Goal: Task Accomplishment & Management: Complete application form

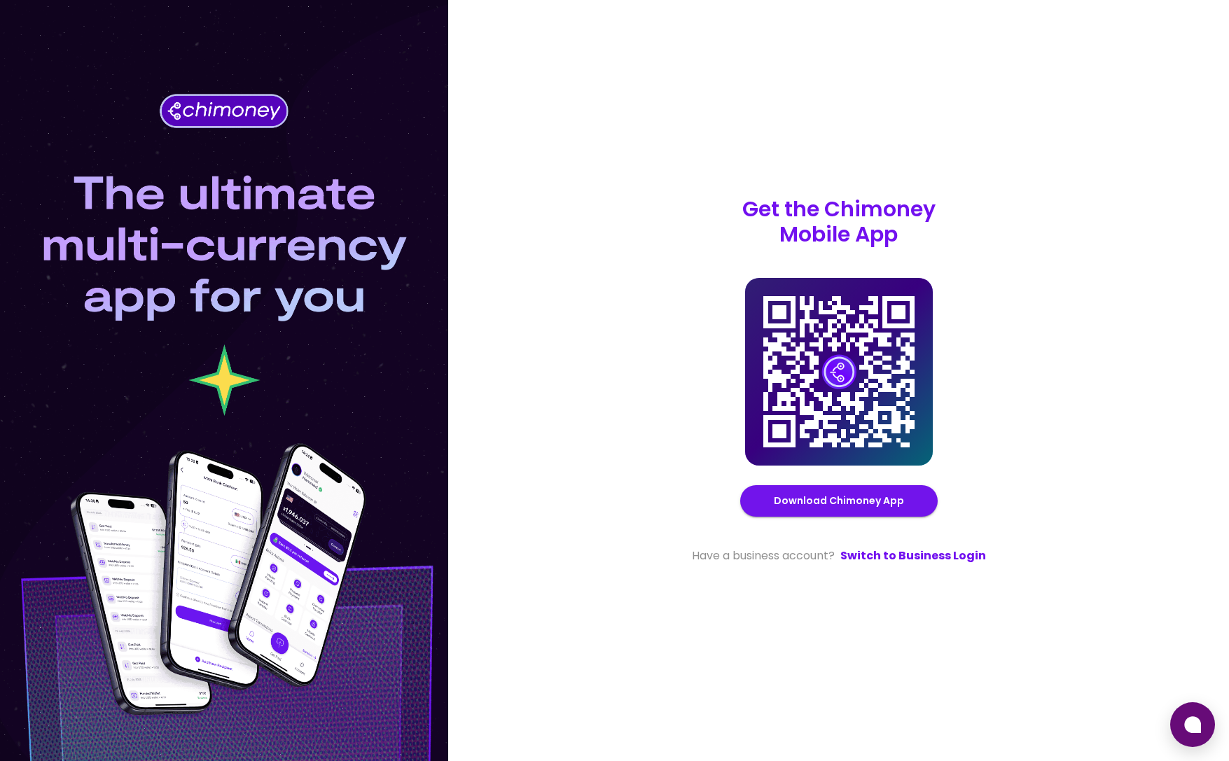
click at [64, 114] on div at bounding box center [224, 380] width 448 height 761
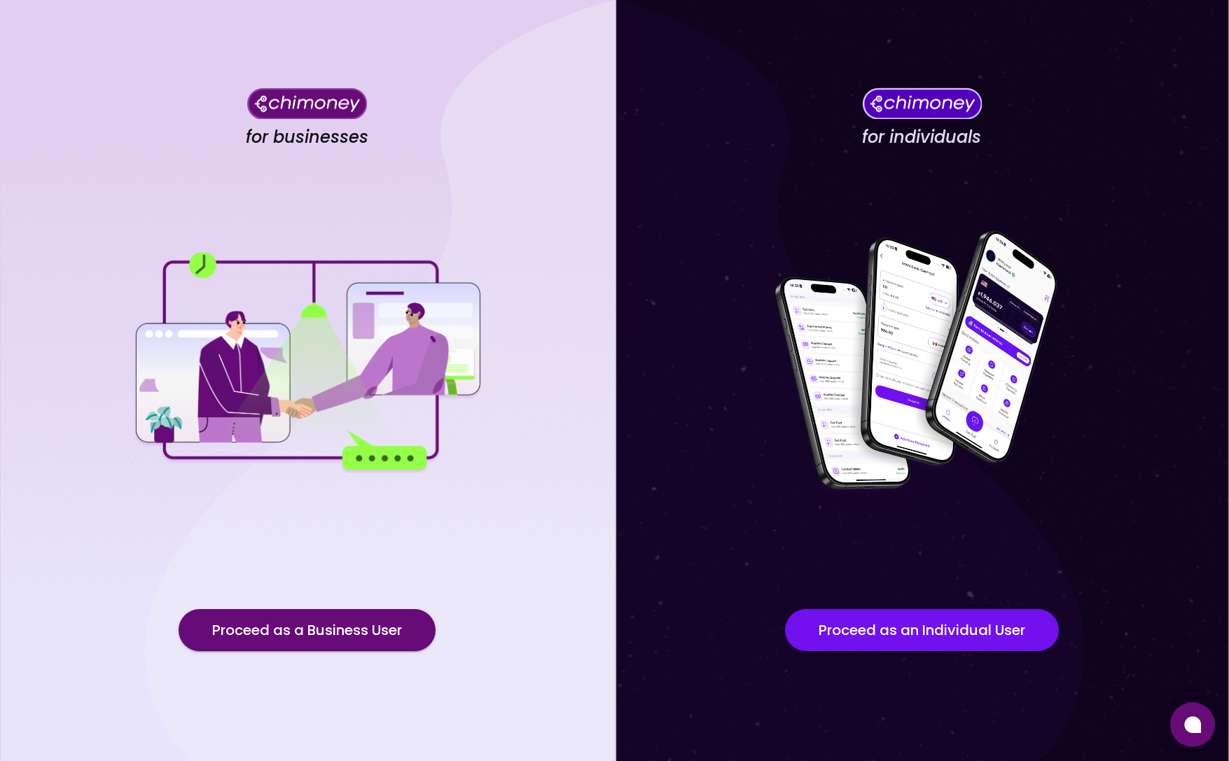
click at [162, 148] on div "for businesses Proceed as a Business User" at bounding box center [307, 380] width 615 height 761
click at [341, 628] on button "Proceed as a Business User" at bounding box center [307, 630] width 257 height 42
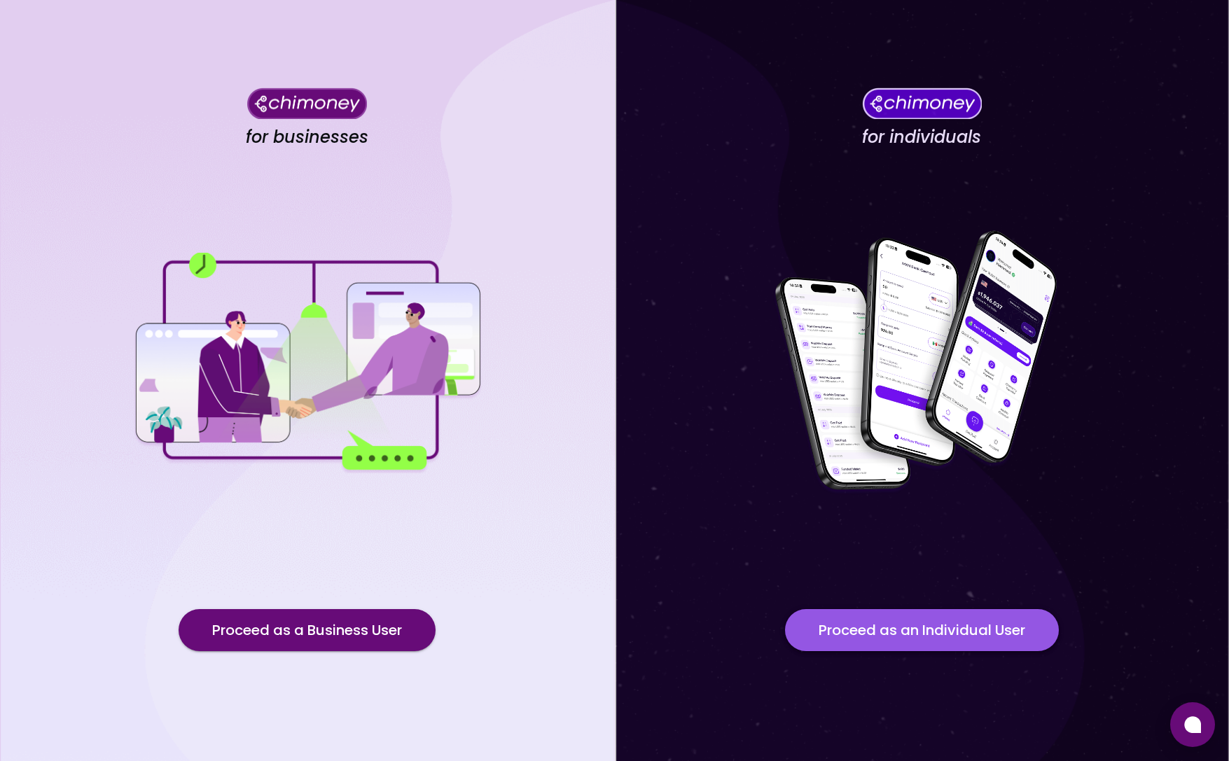
click at [909, 632] on button "Proceed as an Individual User" at bounding box center [922, 630] width 274 height 42
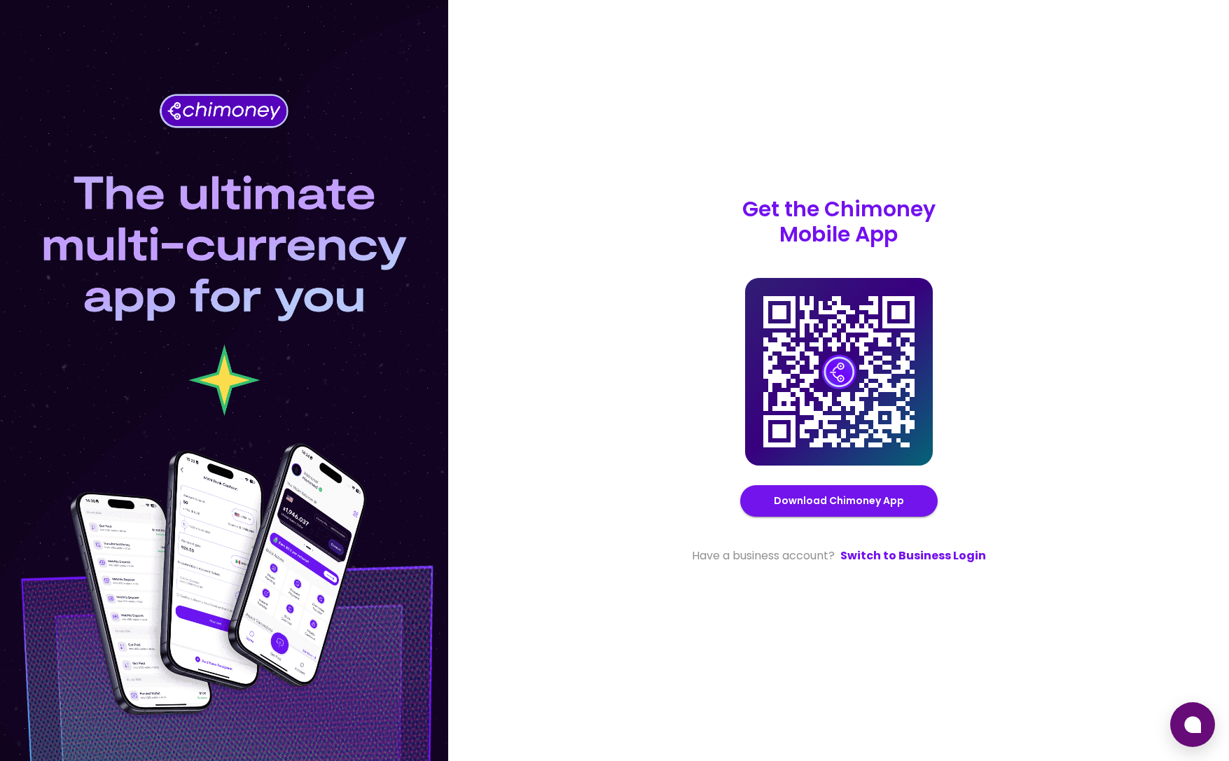
click at [906, 543] on div "Get the Chimoney Mobile App Chimoney Mobile App Download Chimoney App Have a bu…" at bounding box center [839, 381] width 303 height 368
click at [902, 553] on link "Switch to Business Login" at bounding box center [913, 556] width 146 height 17
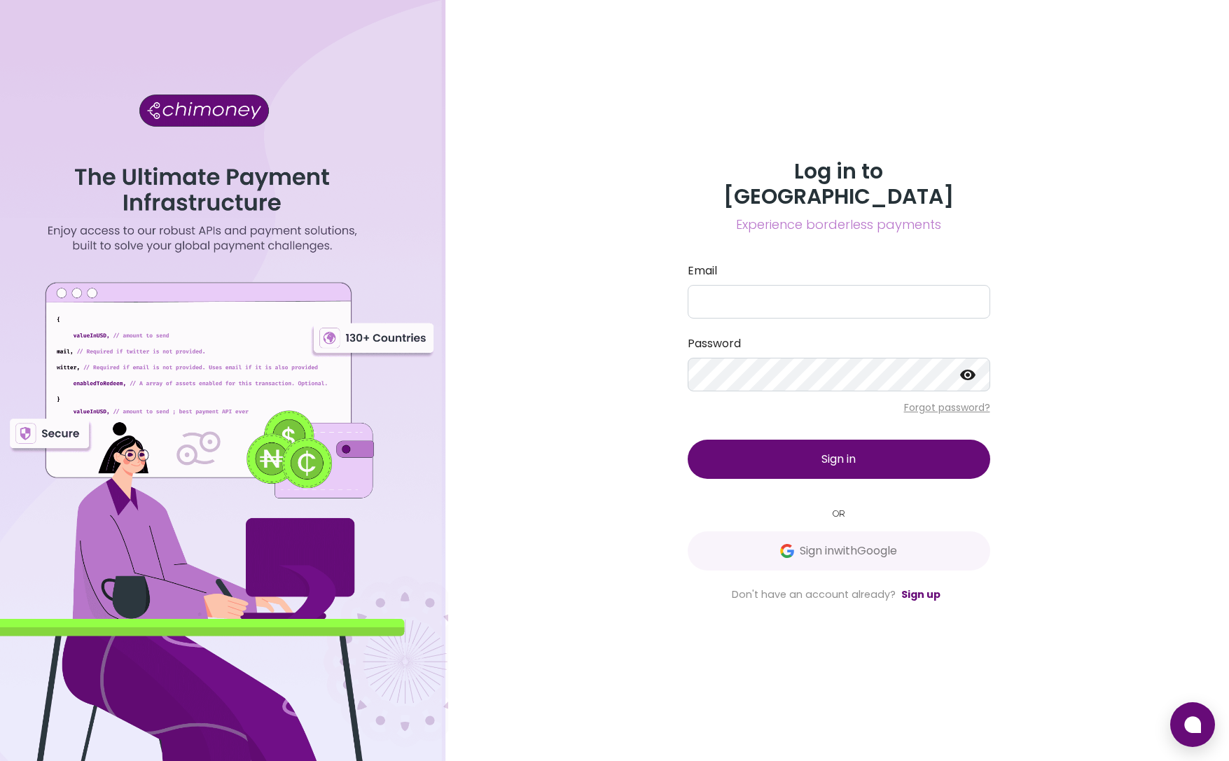
click at [603, 360] on div "Log in to Chimoney Experience borderless payments Email Password Forgot passwor…" at bounding box center [838, 380] width 781 height 761
click at [927, 588] on link "Sign up" at bounding box center [920, 595] width 39 height 14
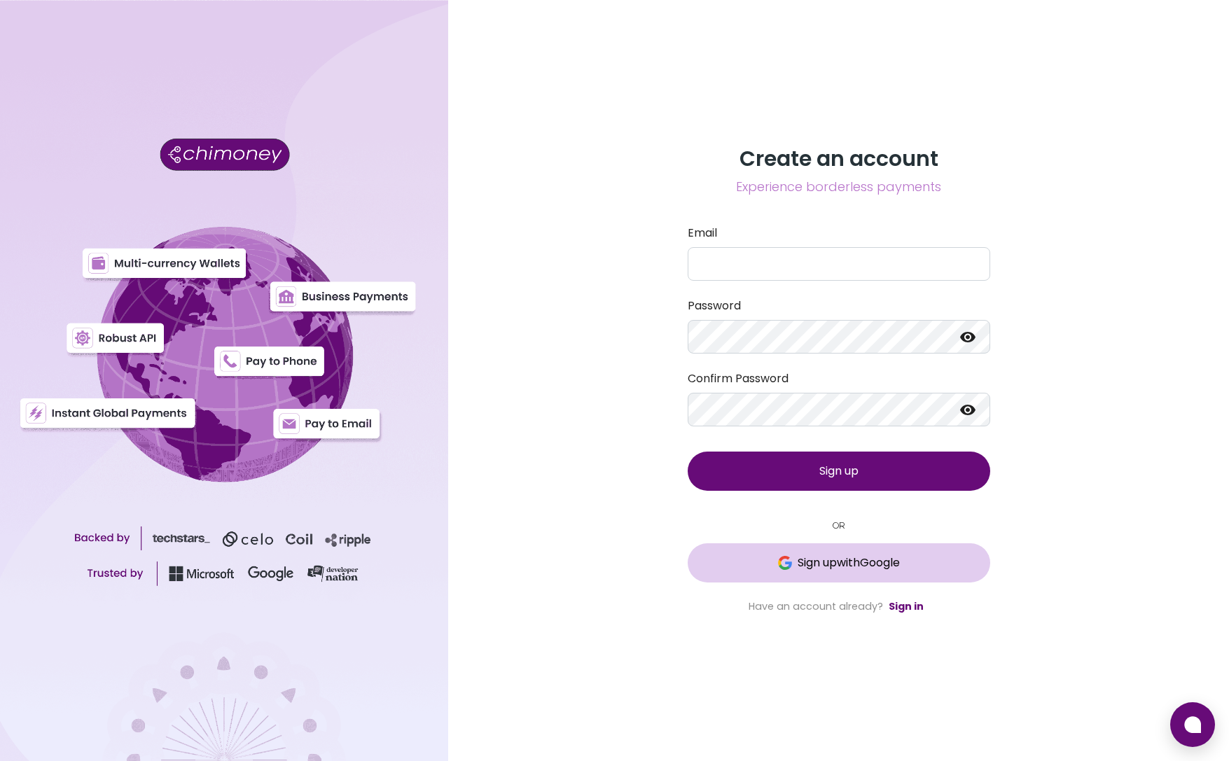
click at [842, 562] on span "Sign up with Google" at bounding box center [849, 563] width 102 height 17
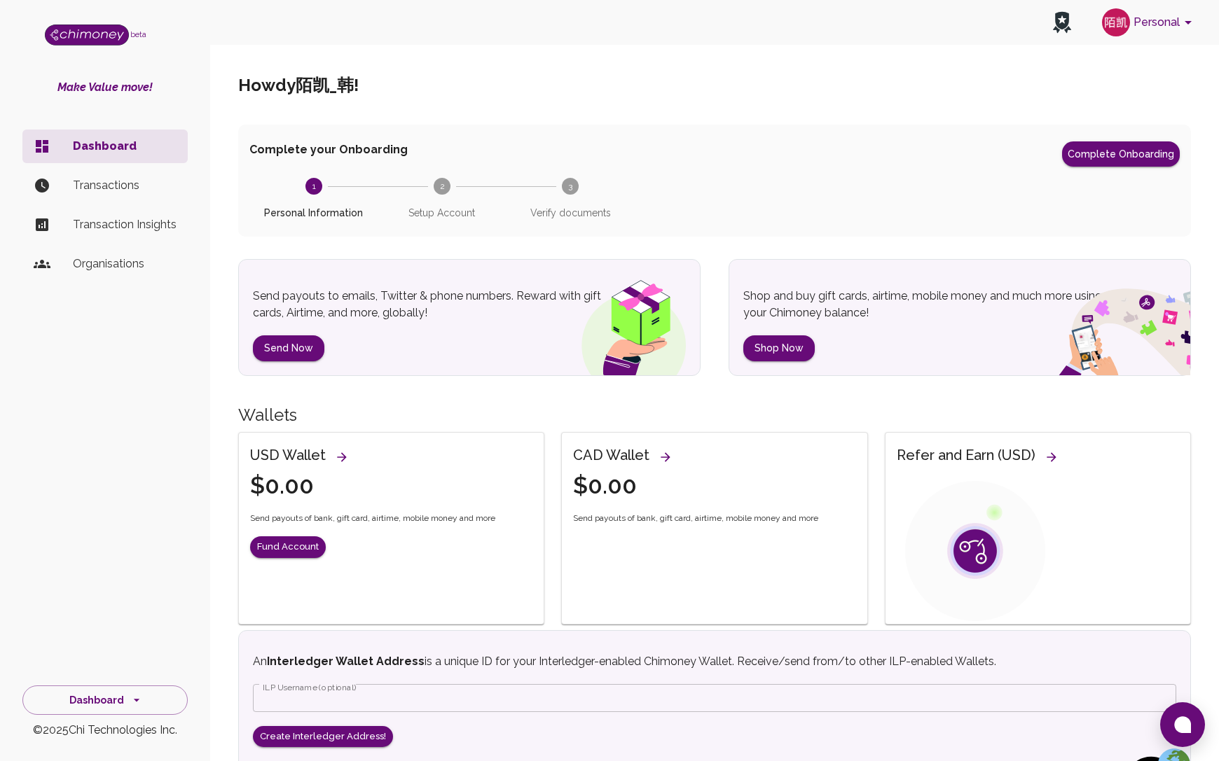
click at [665, 166] on div "Complete your Onboarding Complete Onboarding" at bounding box center [714, 153] width 930 height 25
click at [130, 181] on p "Transactions" at bounding box center [125, 185] width 104 height 17
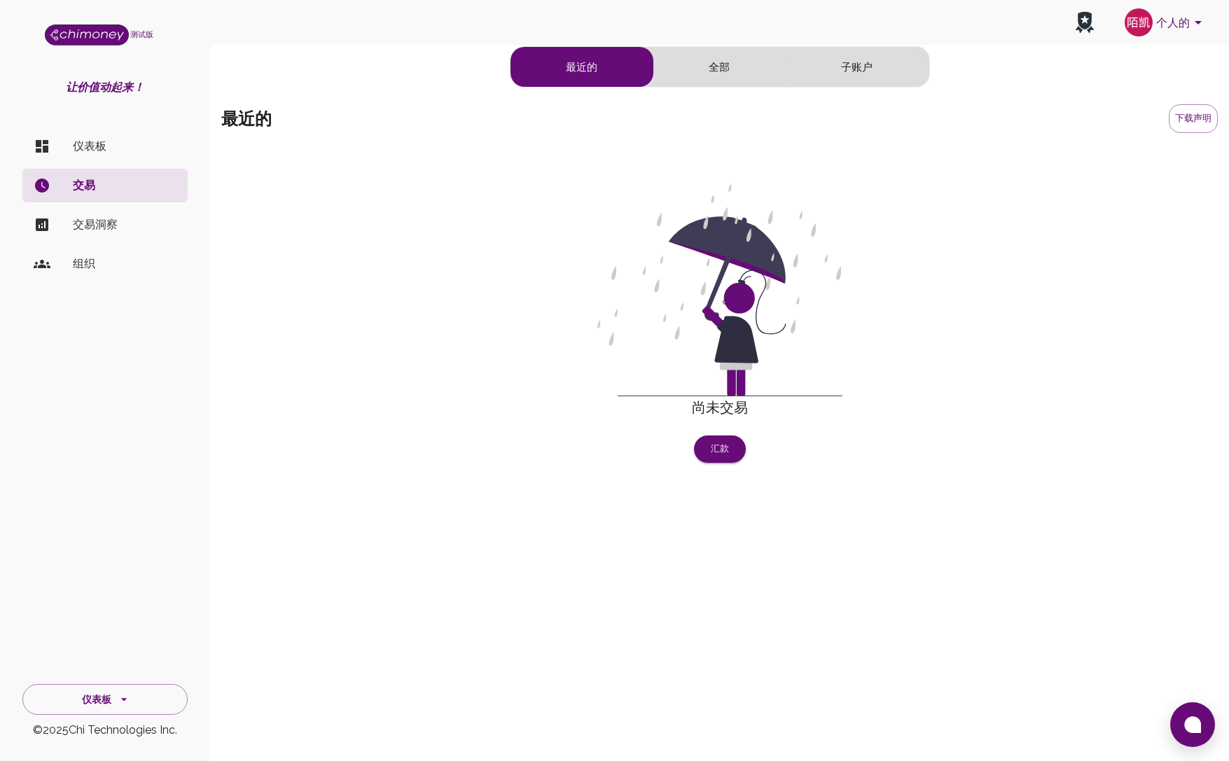
click at [873, 240] on div "尚未交易 汇款" at bounding box center [719, 306] width 997 height 313
click at [95, 263] on p "组织" at bounding box center [125, 264] width 104 height 17
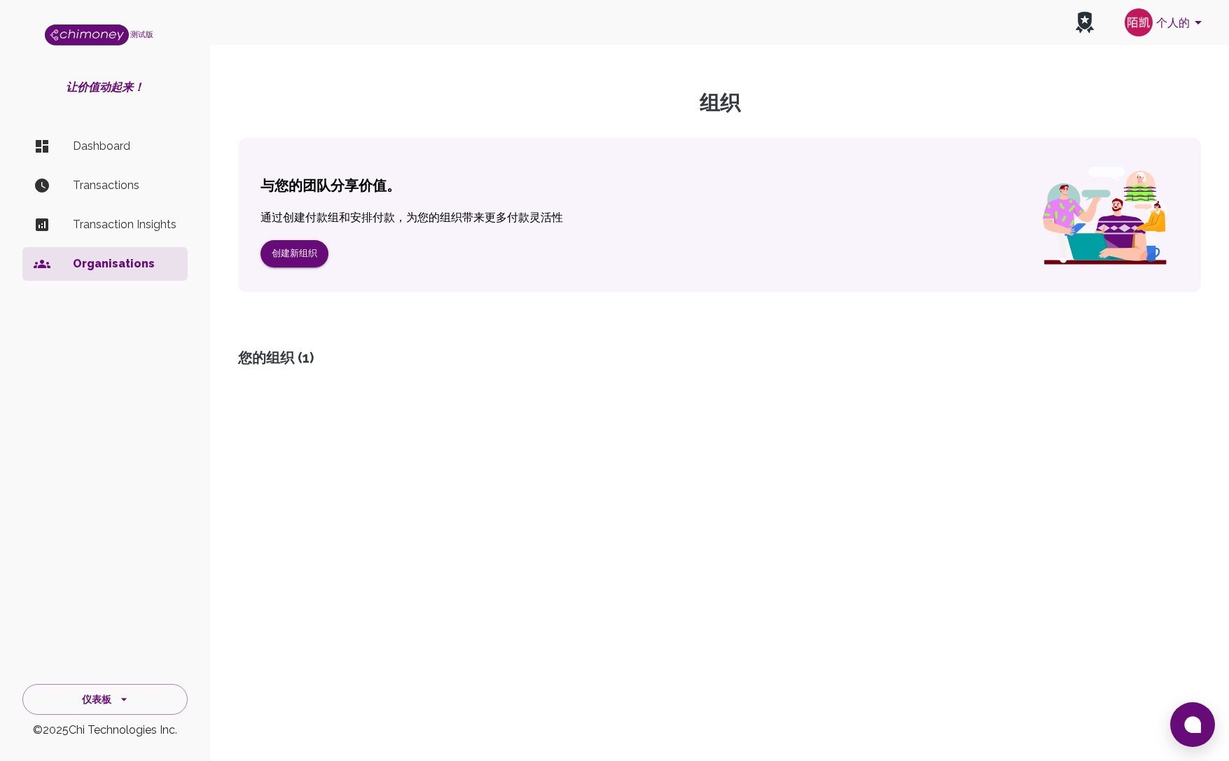
click at [106, 224] on p "Transaction Insights" at bounding box center [125, 224] width 104 height 17
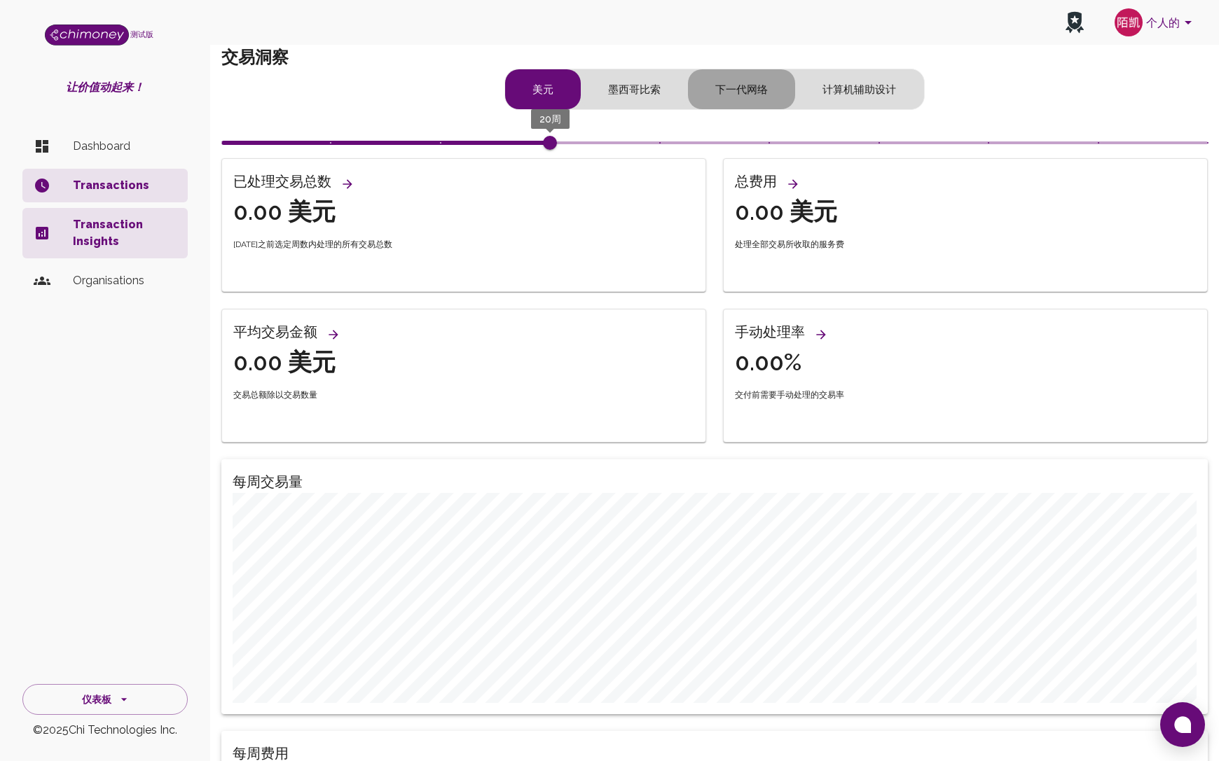
click at [735, 85] on font "下一代网络" at bounding box center [741, 89] width 53 height 13
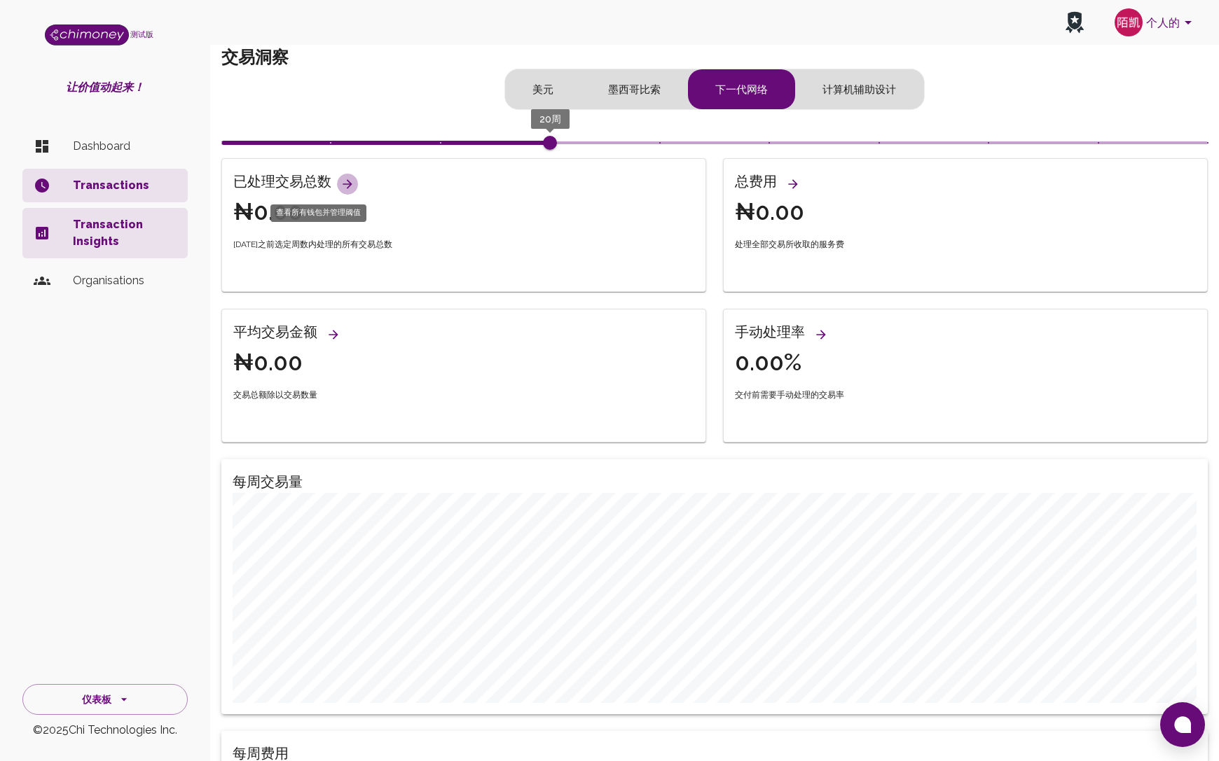
click at [348, 186] on icon "查看所有钱包并管理阈值" at bounding box center [347, 184] width 14 height 14
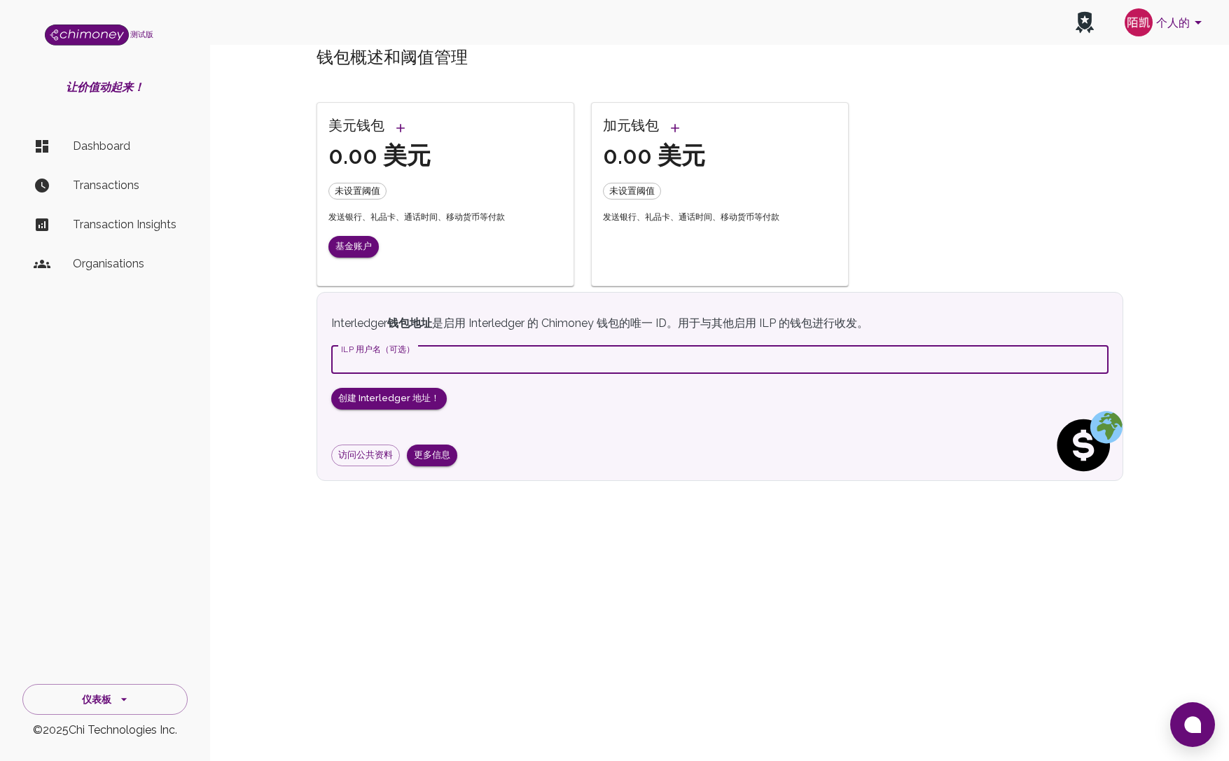
click at [396, 364] on input "ILP 用户名（可选）" at bounding box center [719, 360] width 777 height 28
click at [546, 406] on div "Interledger 钱包地址 是启用 Interledger 的 Chimoney 钱包的唯一 ID。用于与其他启用 ILP 的钱包进行收发。 ILP 用…" at bounding box center [719, 390] width 777 height 151
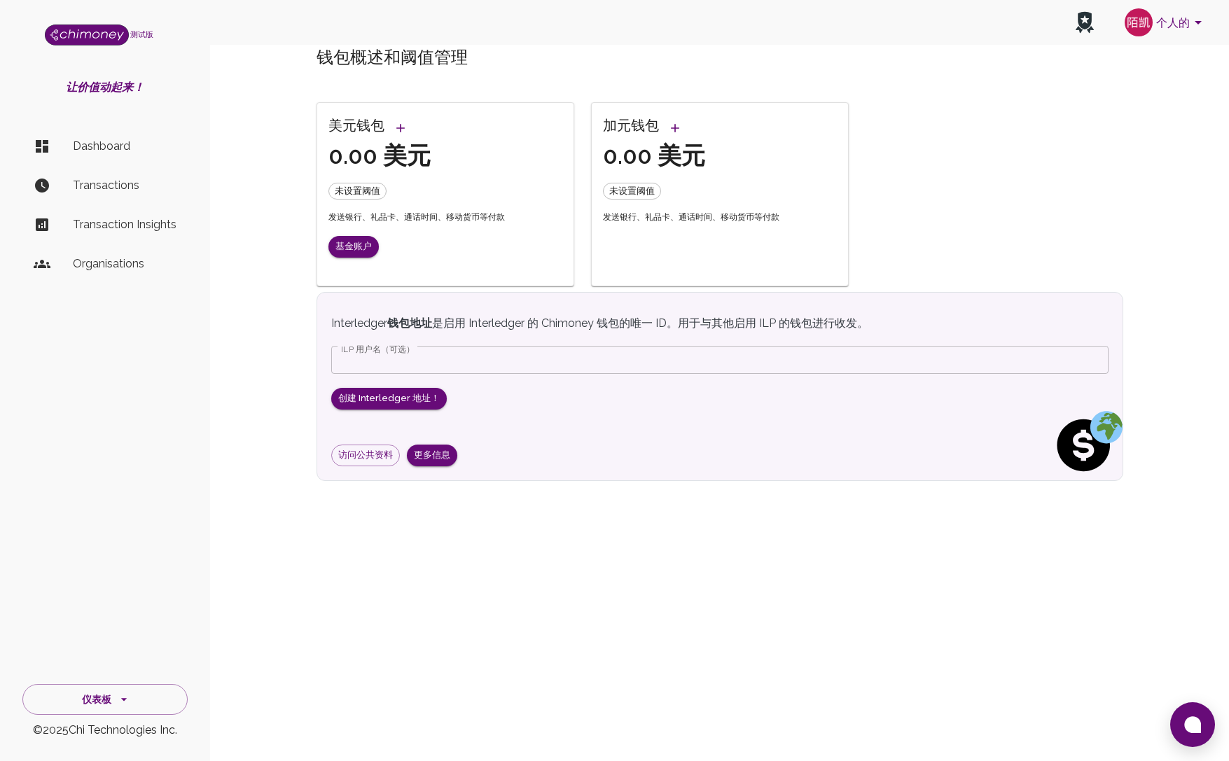
click at [1105, 94] on div "美元钱包 0.00 美元 未设置阈值 发送银行、礼品卡、通话时间、移动货币等付款 基金账户 加元钱包 0.00 美元 未设置阈值 发送银行、礼品卡、通话时间、…" at bounding box center [712, 185] width 824 height 201
click at [1160, 31] on font "个人的" at bounding box center [1173, 23] width 34 height 20
click at [542, 65] on div at bounding box center [614, 380] width 1229 height 761
click at [496, 494] on div "钱包概述和阈值管理 美元钱包 0.00 美元 未设置阈值 发送银行、礼品卡、通话时间、移动货币等付款 基金账户 加元钱包 0.00 美元 未设置阈值 发送银行…" at bounding box center [719, 275] width 1019 height 480
click at [589, 71] on div "钱包概述和阈值管理" at bounding box center [720, 60] width 807 height 28
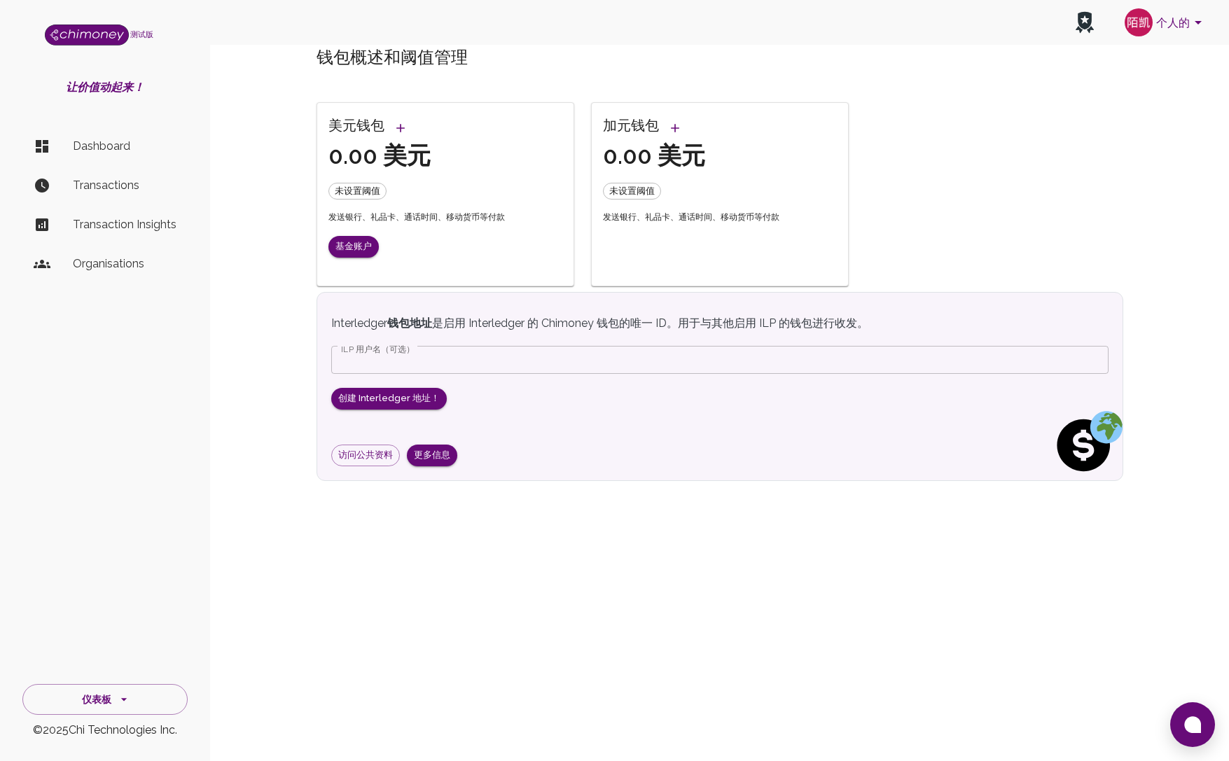
click at [98, 142] on p "Dashboard" at bounding box center [125, 146] width 104 height 17
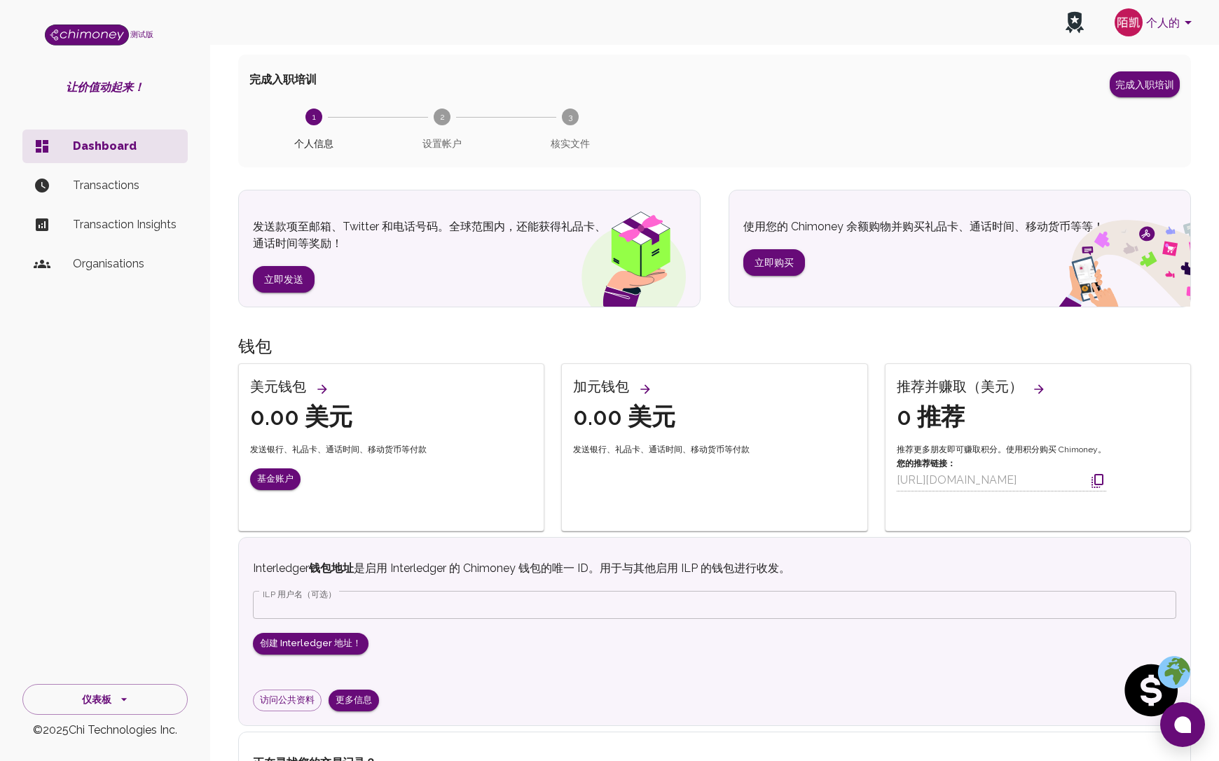
scroll to position [170, 0]
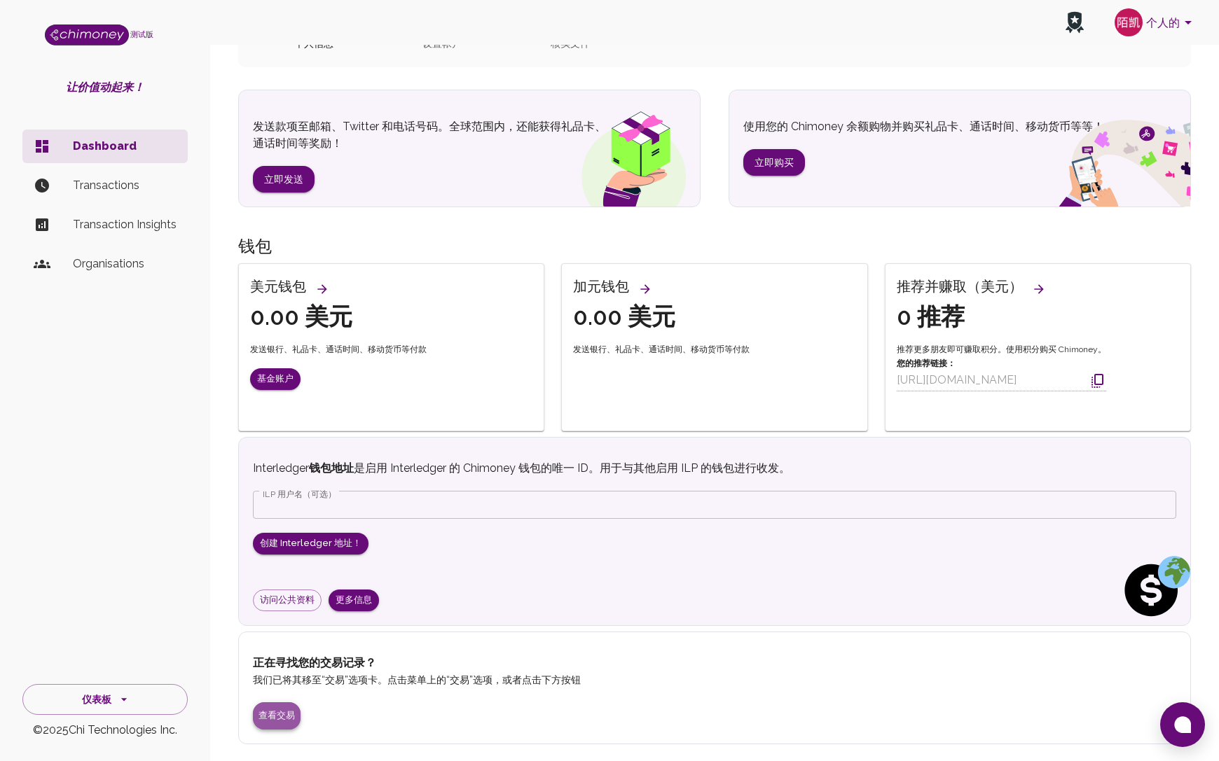
click at [279, 714] on font "查看交易" at bounding box center [276, 715] width 36 height 11
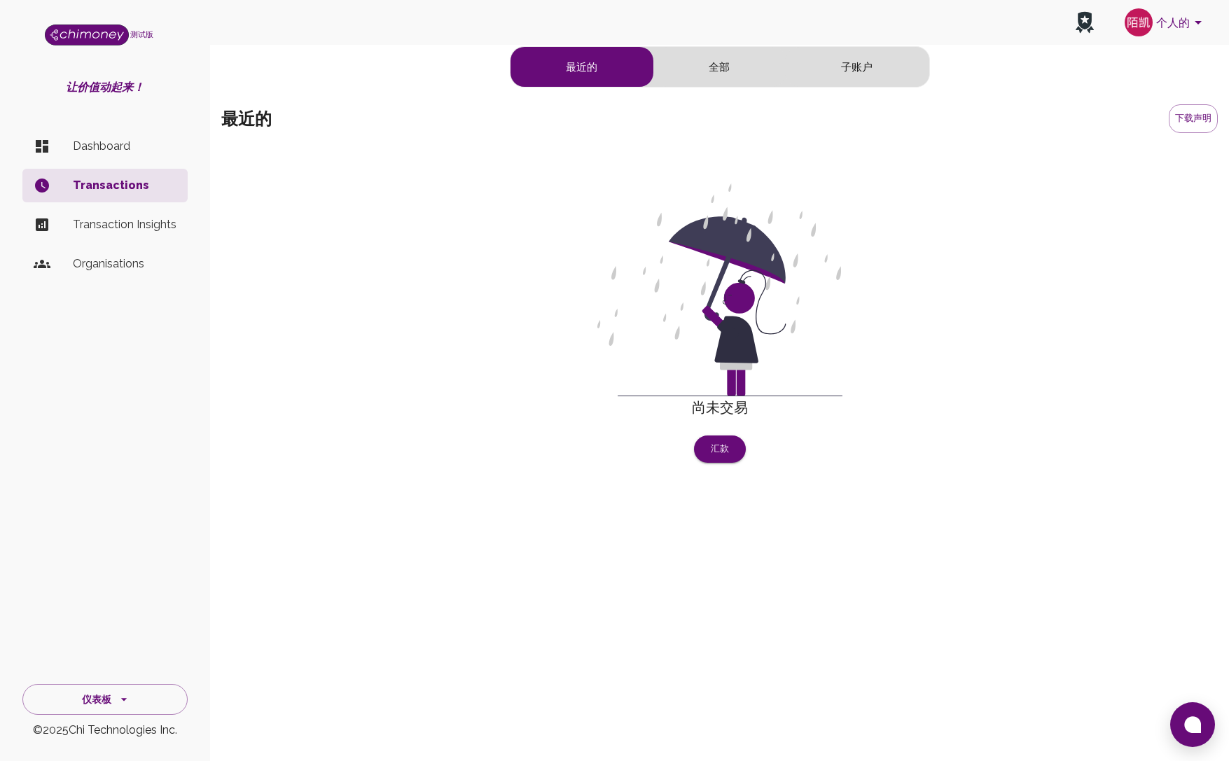
click at [153, 216] on p "Transaction Insights" at bounding box center [125, 224] width 104 height 17
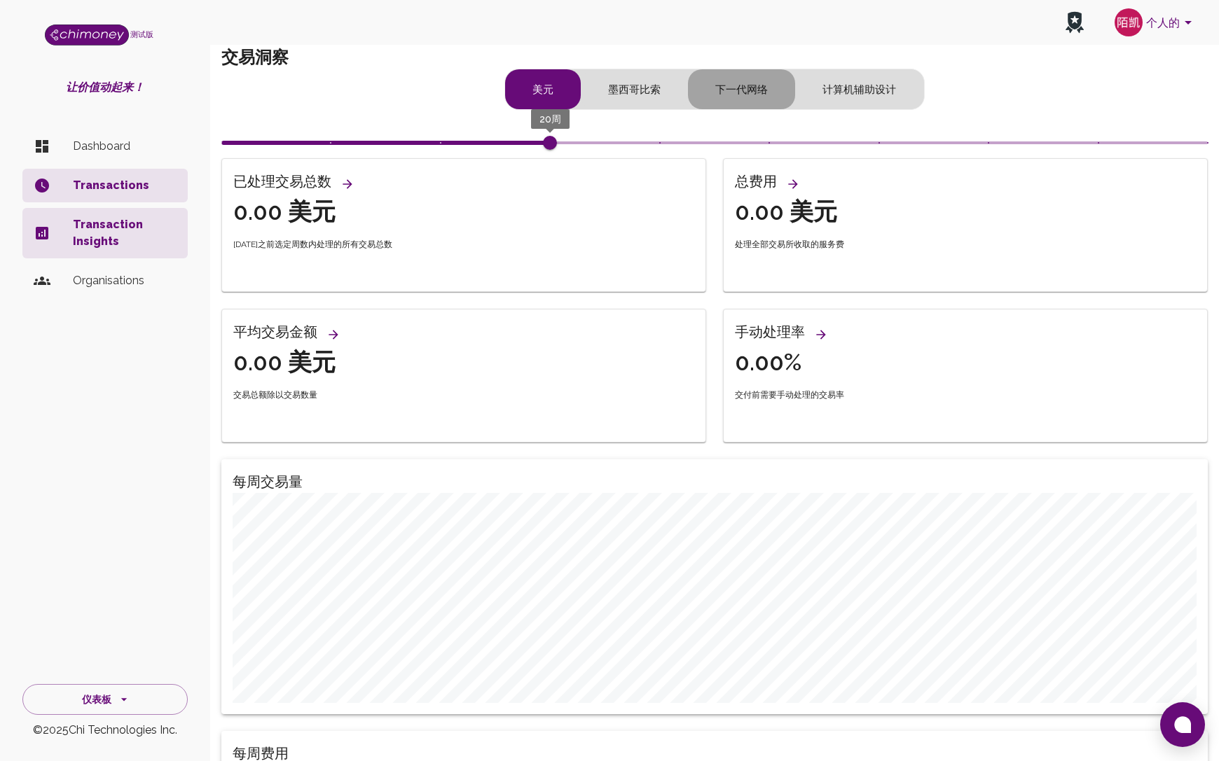
click at [732, 85] on font "下一代网络" at bounding box center [741, 89] width 53 height 13
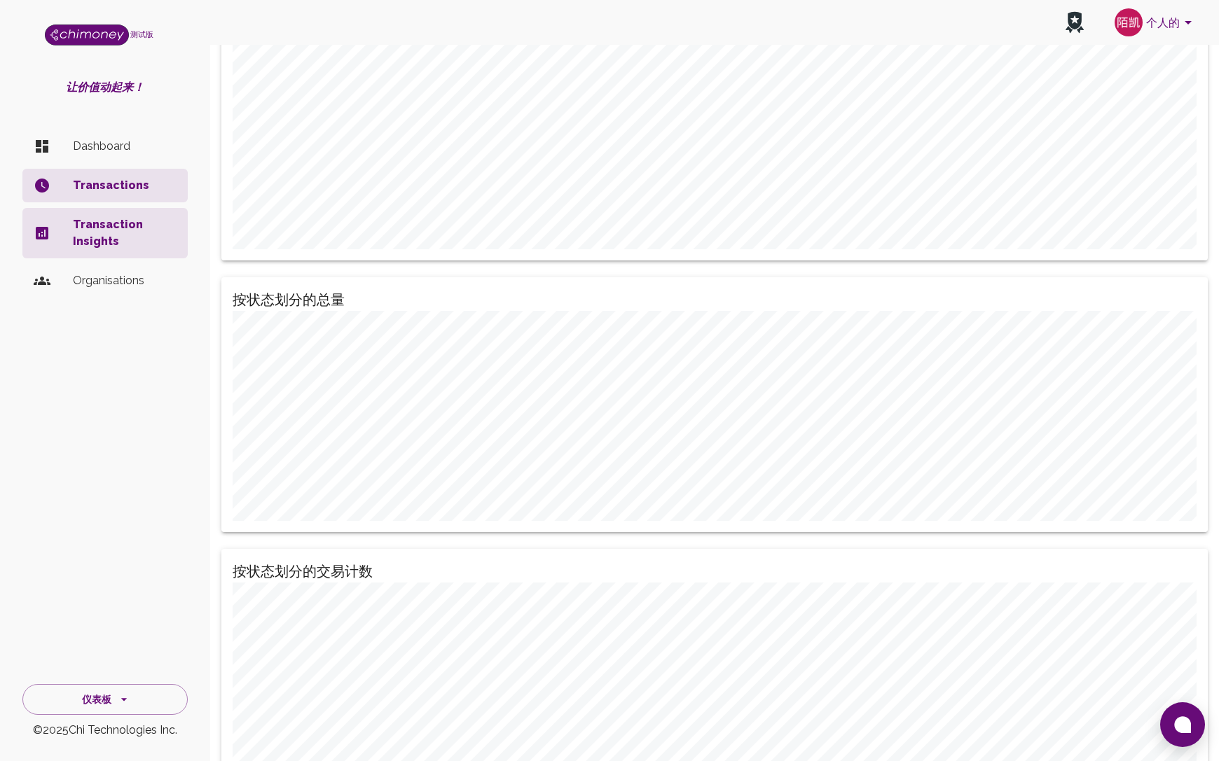
scroll to position [1595, 0]
click at [151, 296] on li "Organisations" at bounding box center [104, 281] width 165 height 34
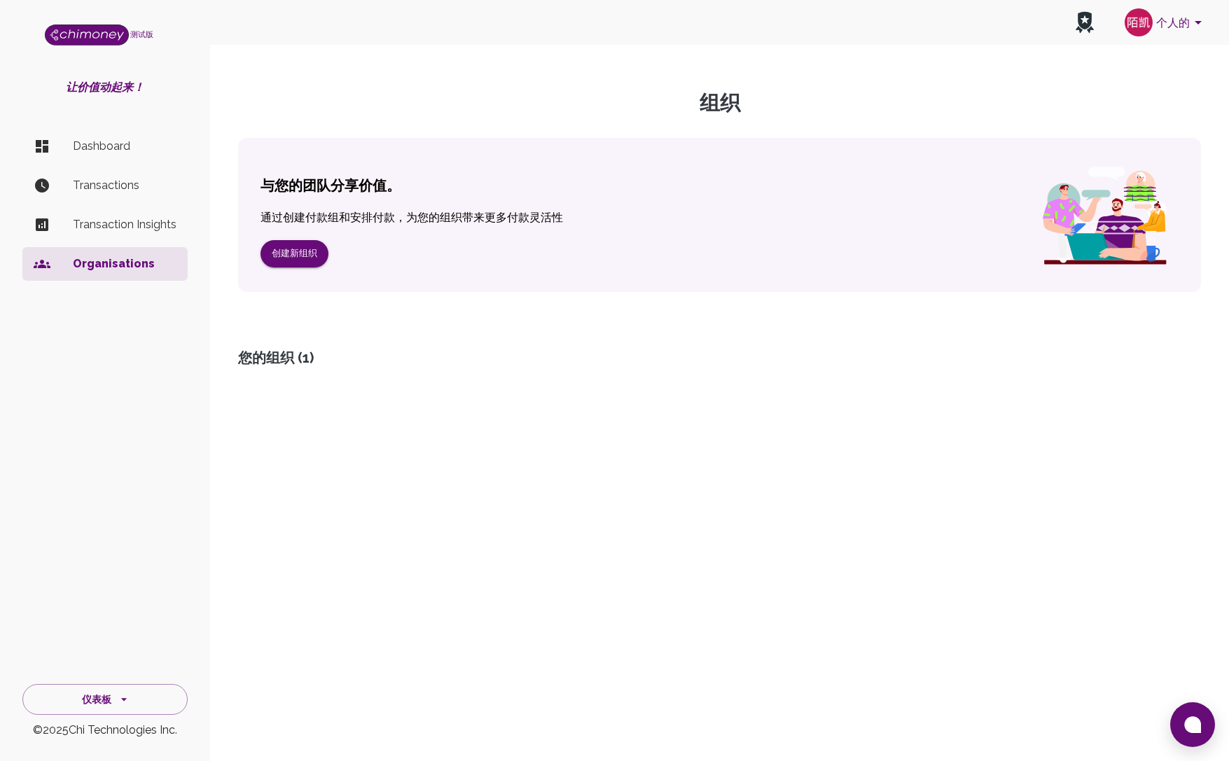
click at [116, 138] on p "Dashboard" at bounding box center [125, 146] width 104 height 17
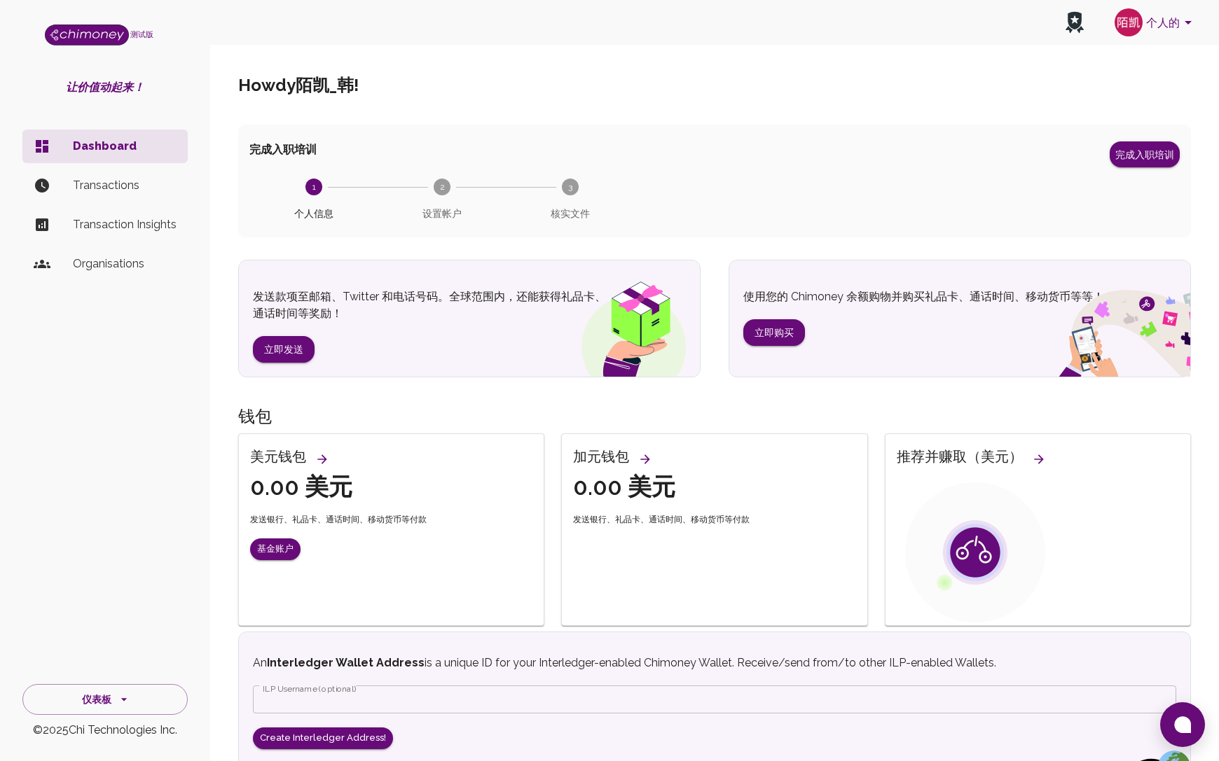
click at [1164, 22] on font "个人的" at bounding box center [1163, 21] width 34 height 13
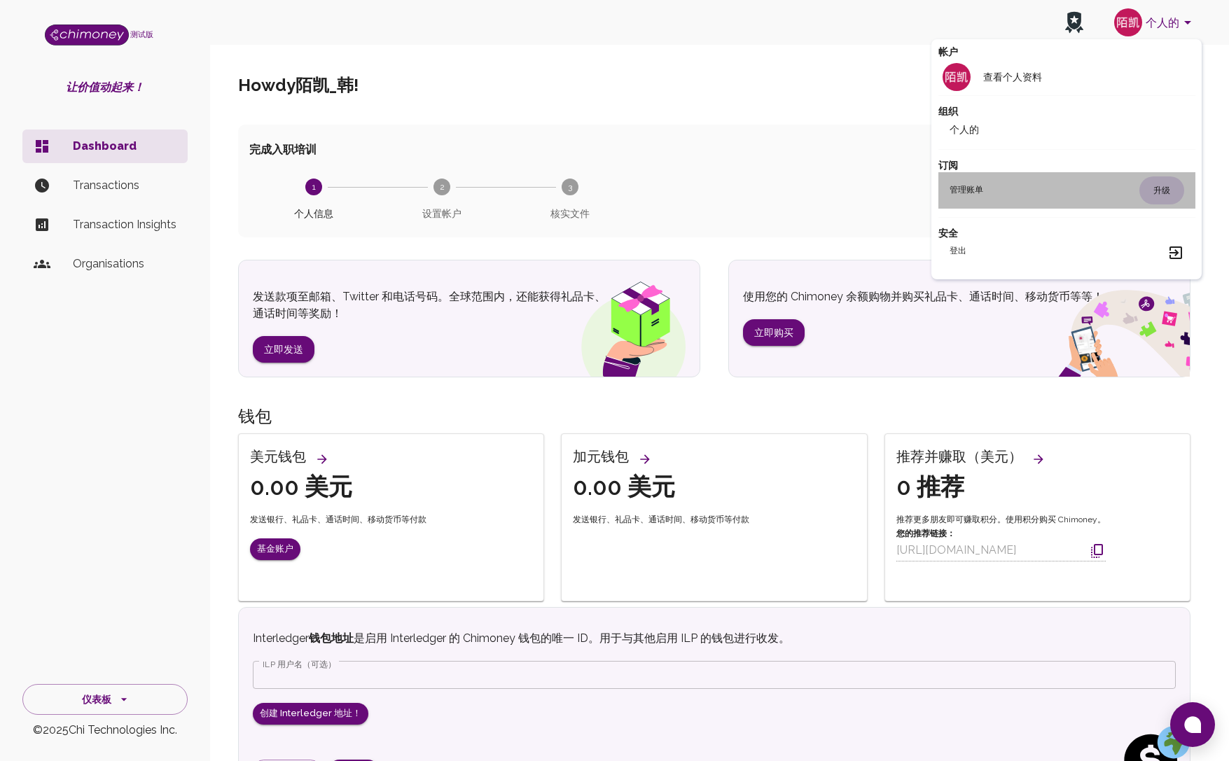
click at [1006, 186] on div "管理账单 升级" at bounding box center [1067, 190] width 235 height 28
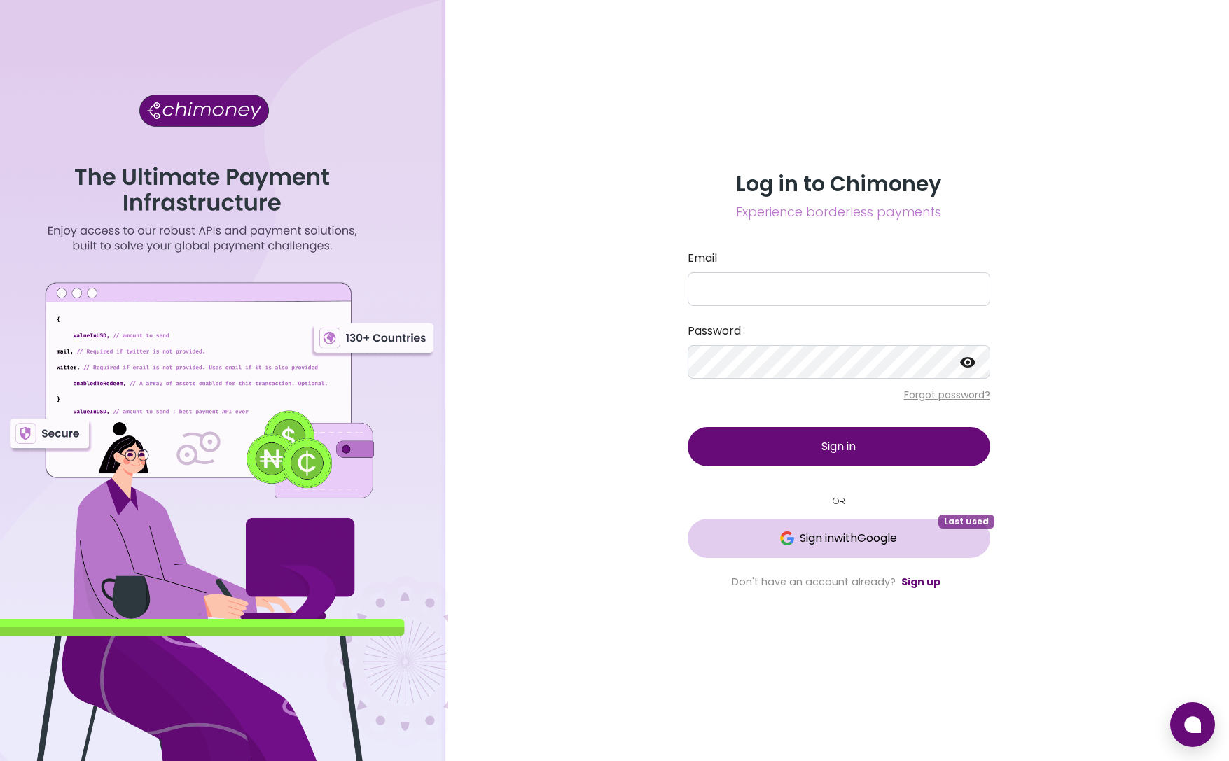
click at [834, 539] on span "Sign in with Google" at bounding box center [848, 538] width 97 height 17
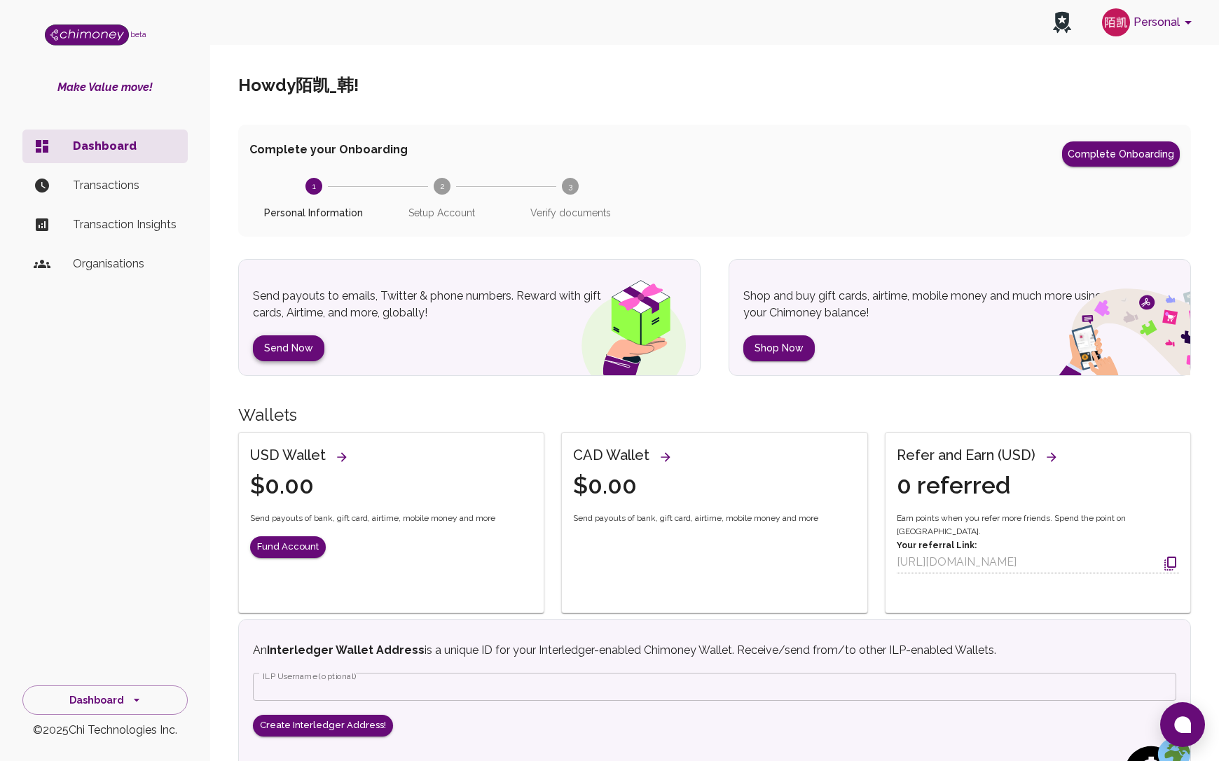
click at [313, 342] on button "Send Now" at bounding box center [288, 348] width 71 height 26
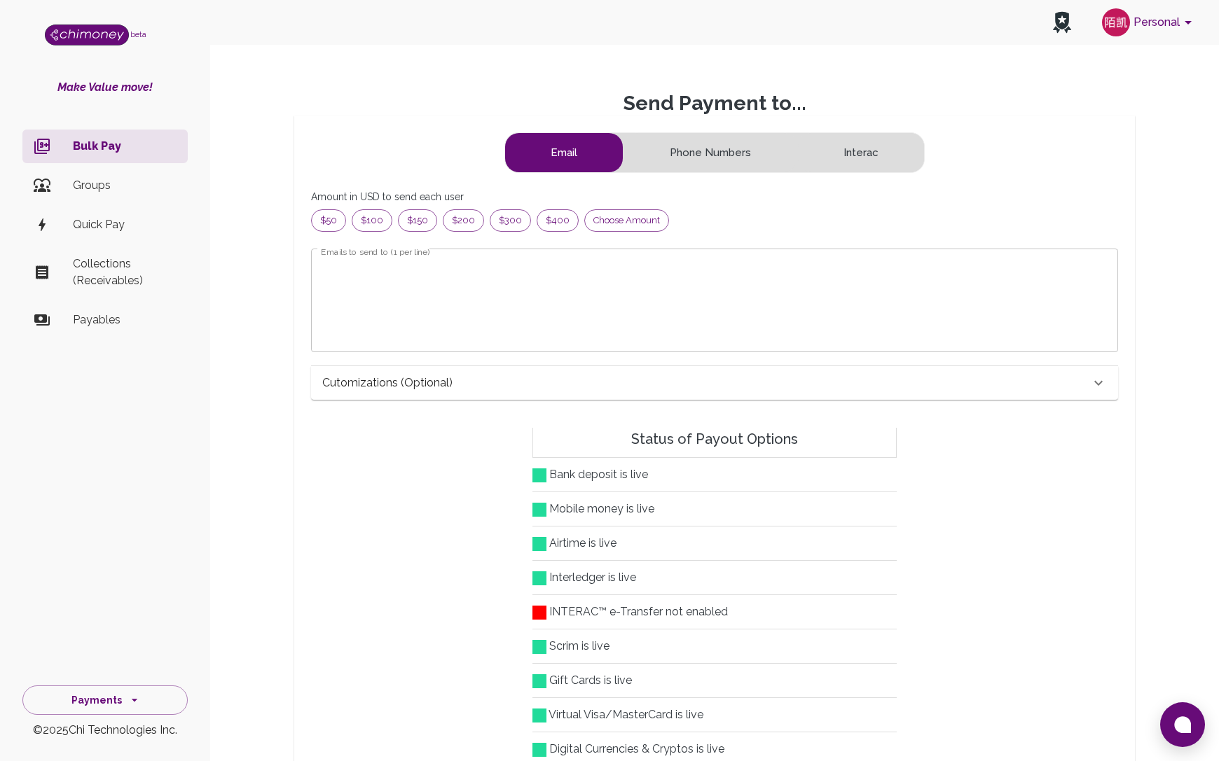
scroll to position [169, 773]
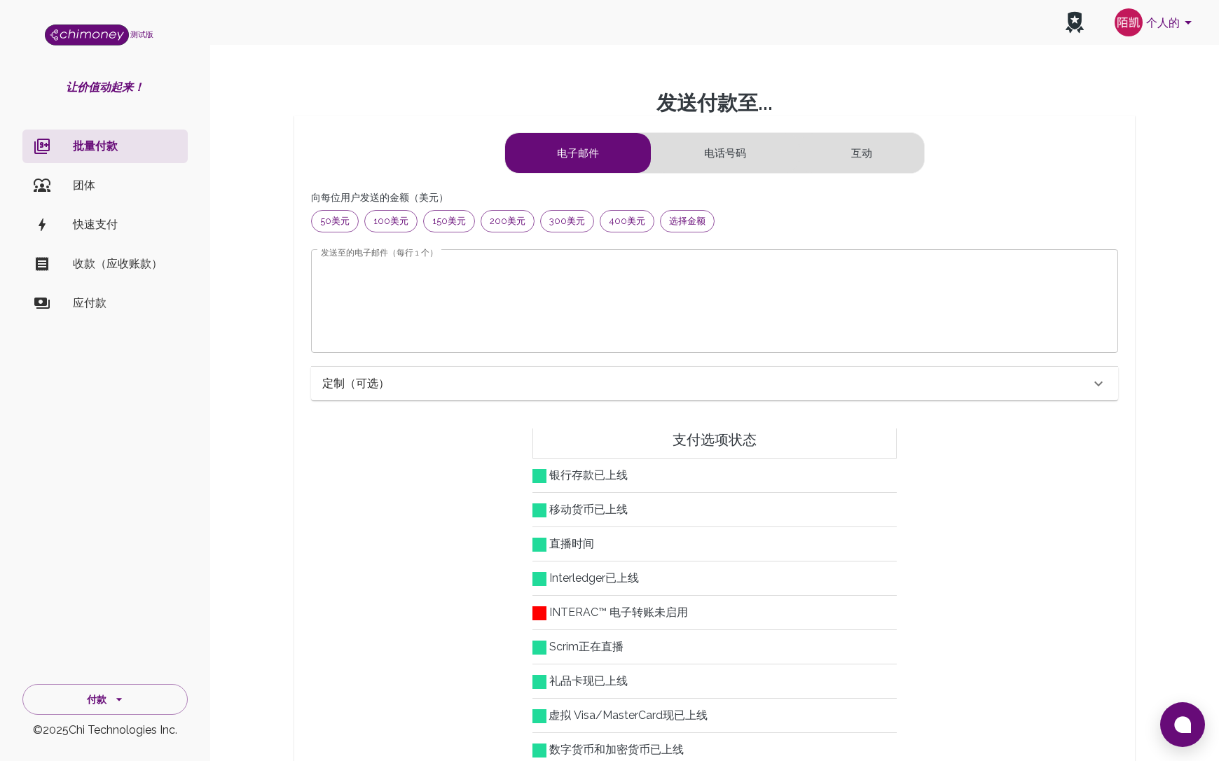
click at [1018, 97] on p "发送付款至..." at bounding box center [714, 103] width 986 height 25
click at [726, 159] on font "电话号码" at bounding box center [725, 153] width 42 height 13
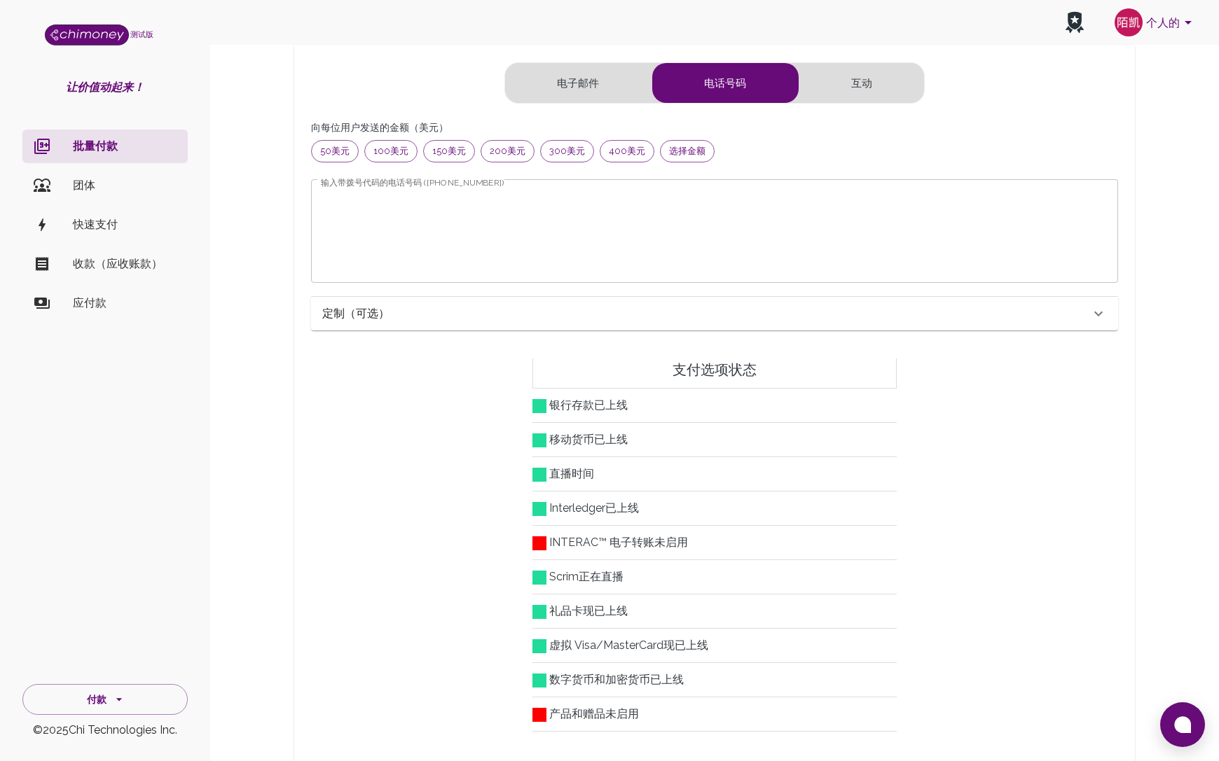
scroll to position [140, 0]
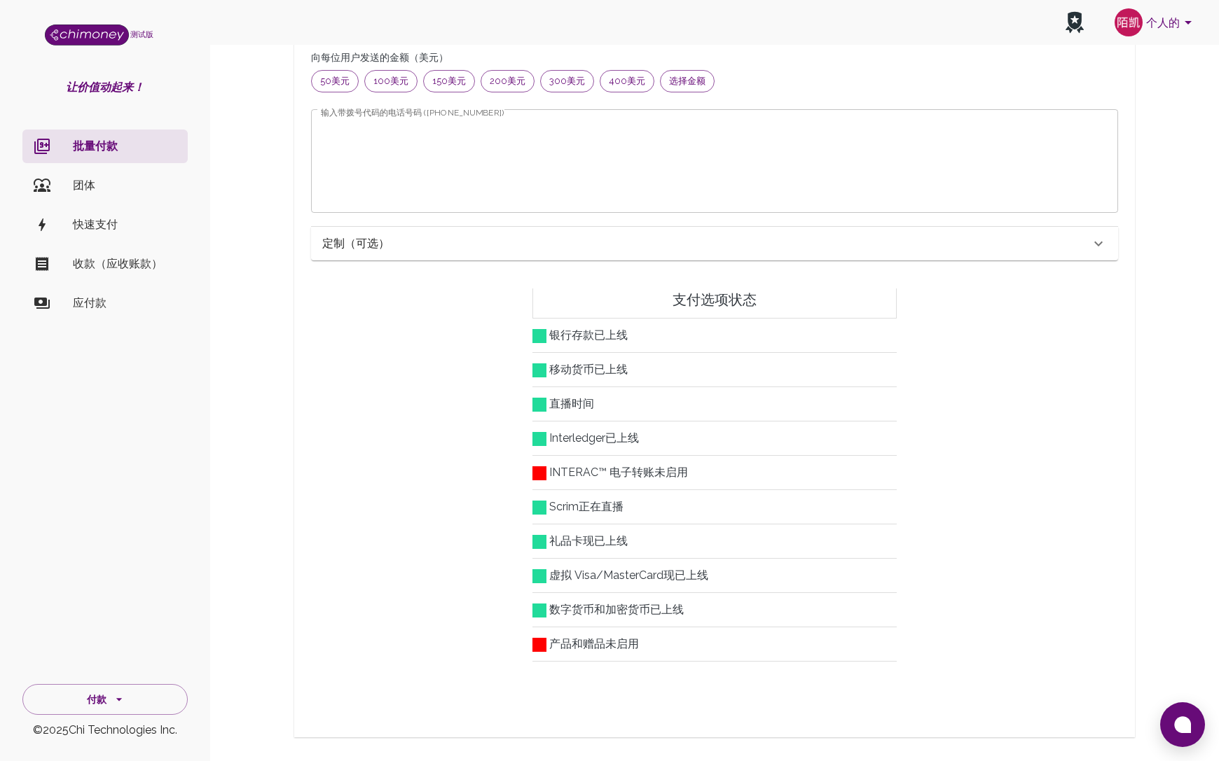
click at [626, 475] on font "INTERAC™ 电子转账" at bounding box center [601, 472] width 105 height 13
click at [677, 480] on h6 "INTERAC™ 电子转账 未启用" at bounding box center [714, 476] width 364 height 27
click at [607, 440] on font "已上线" at bounding box center [622, 437] width 34 height 13
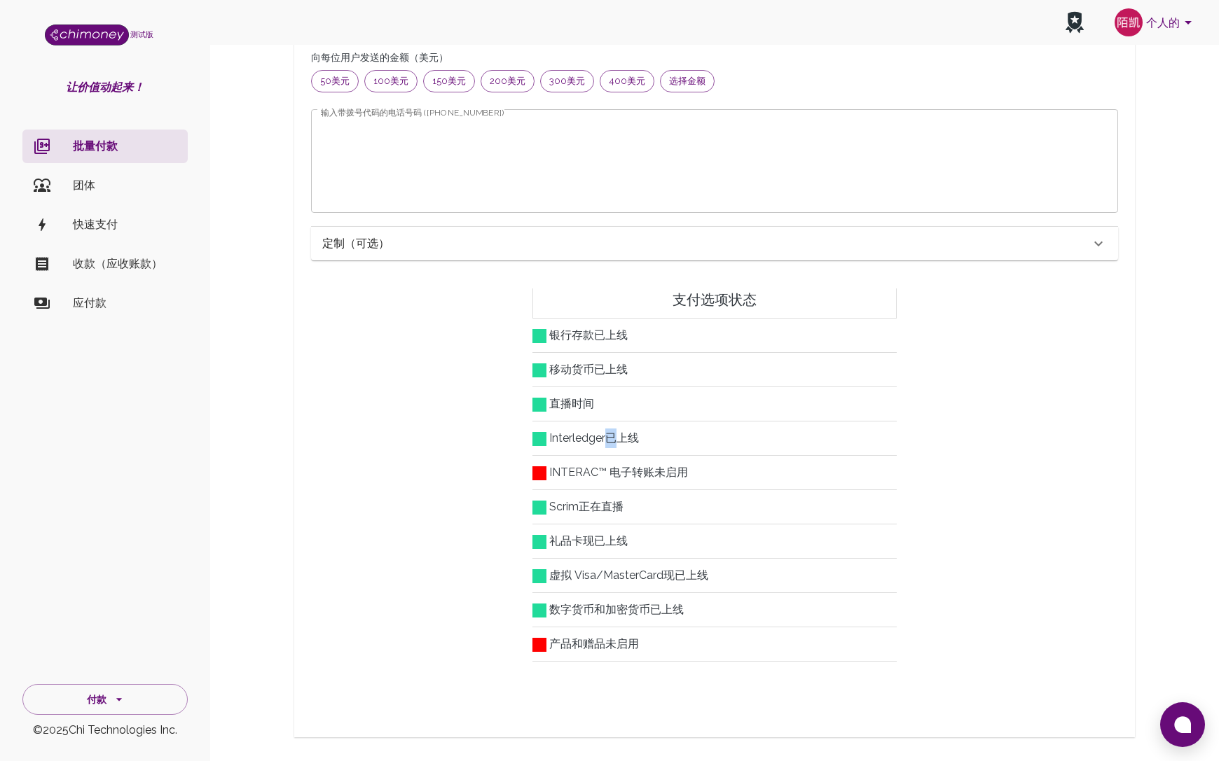
click at [607, 440] on font "已上线" at bounding box center [622, 437] width 34 height 13
click at [642, 397] on h6 "直播 时间" at bounding box center [714, 407] width 364 height 27
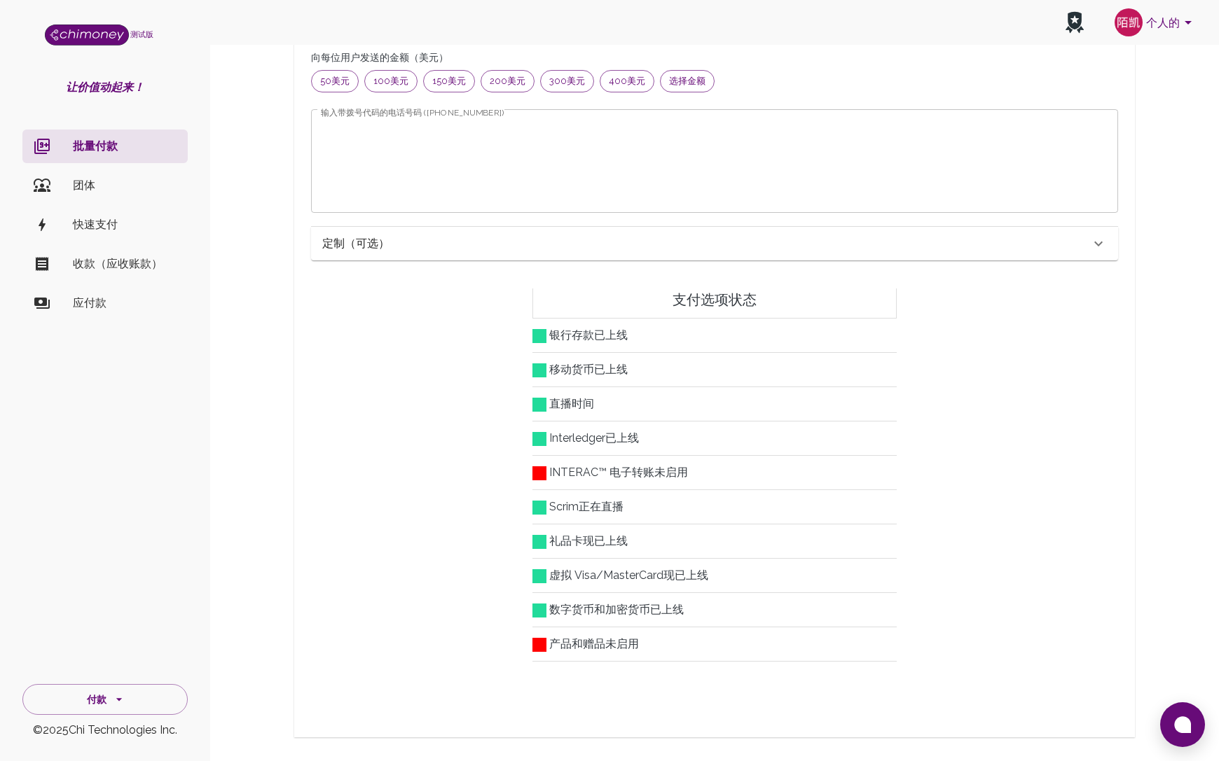
click at [688, 360] on h6 "移动货币 已上线" at bounding box center [714, 373] width 364 height 27
click at [642, 570] on font "虚拟 Visa/MasterCard" at bounding box center [606, 575] width 114 height 13
click at [756, 576] on h6 "虚拟 Visa/MasterCard 现已上线" at bounding box center [714, 579] width 364 height 27
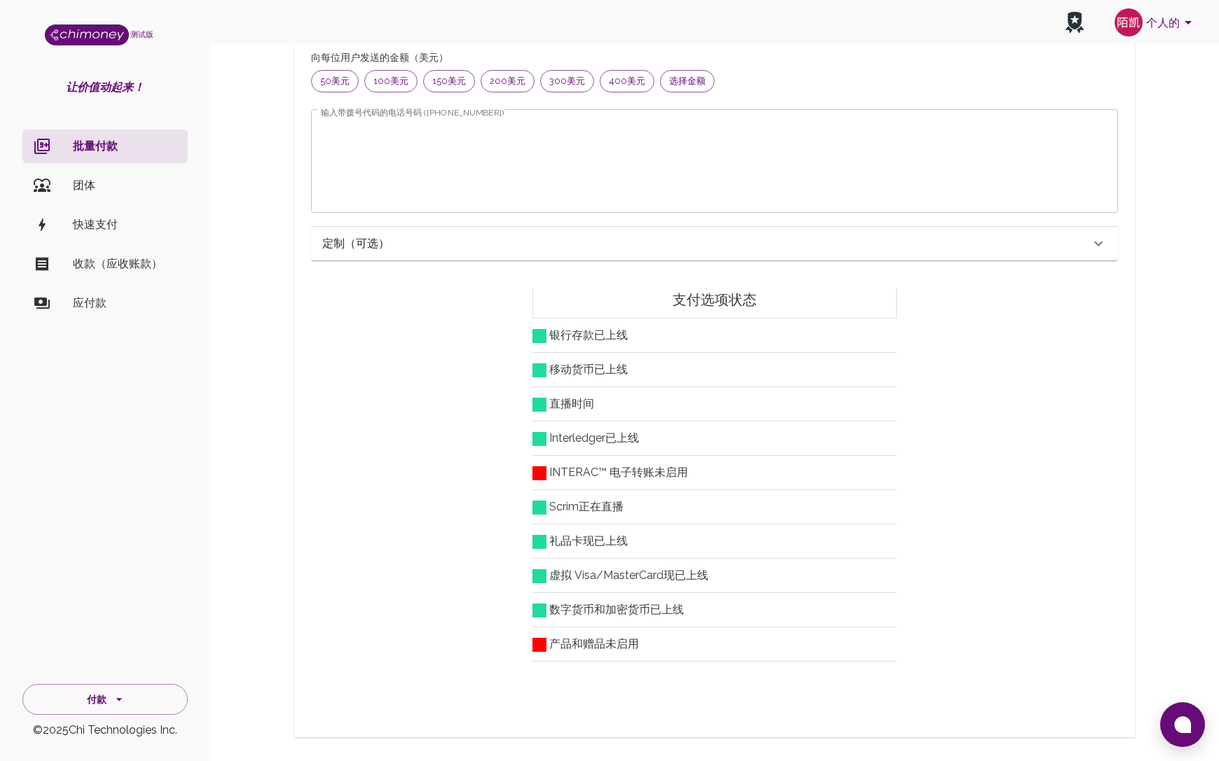
click at [665, 609] on font "已上线" at bounding box center [667, 609] width 34 height 13
click at [764, 604] on h6 "数字货币和加密货币 已上线" at bounding box center [714, 613] width 364 height 27
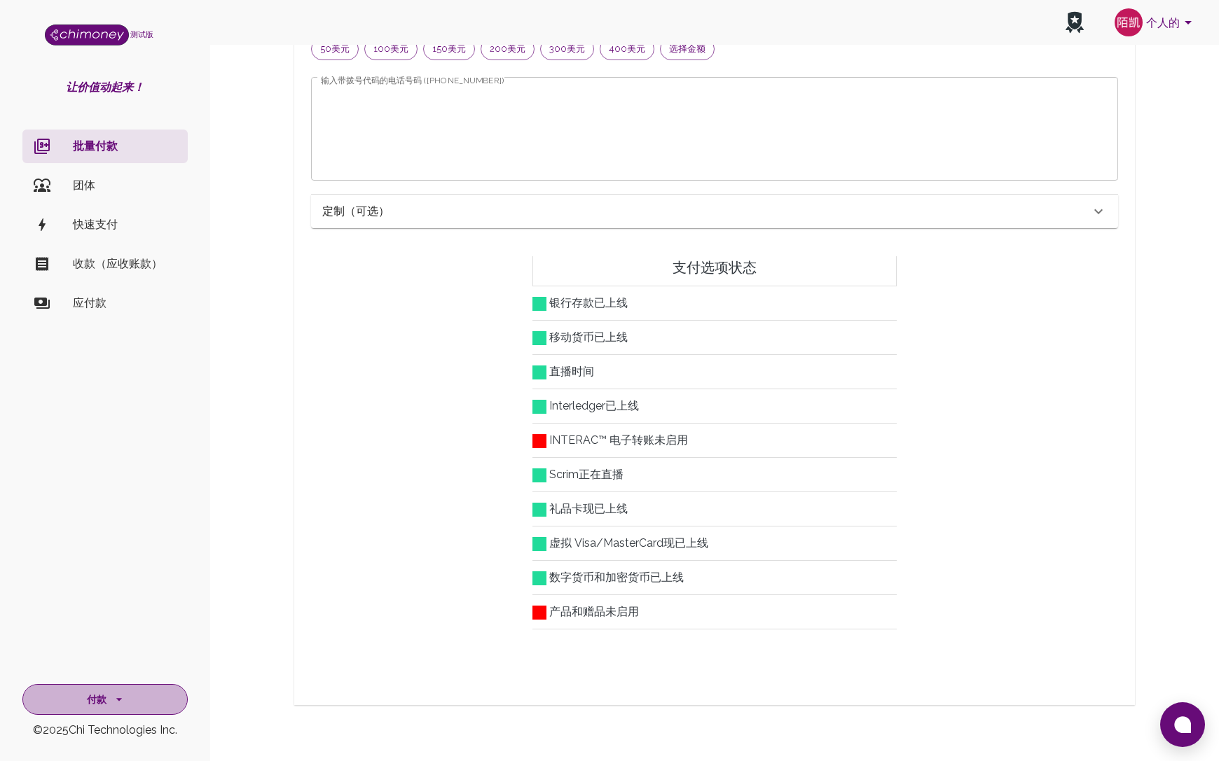
click at [143, 712] on button "付款" at bounding box center [104, 699] width 165 height 31
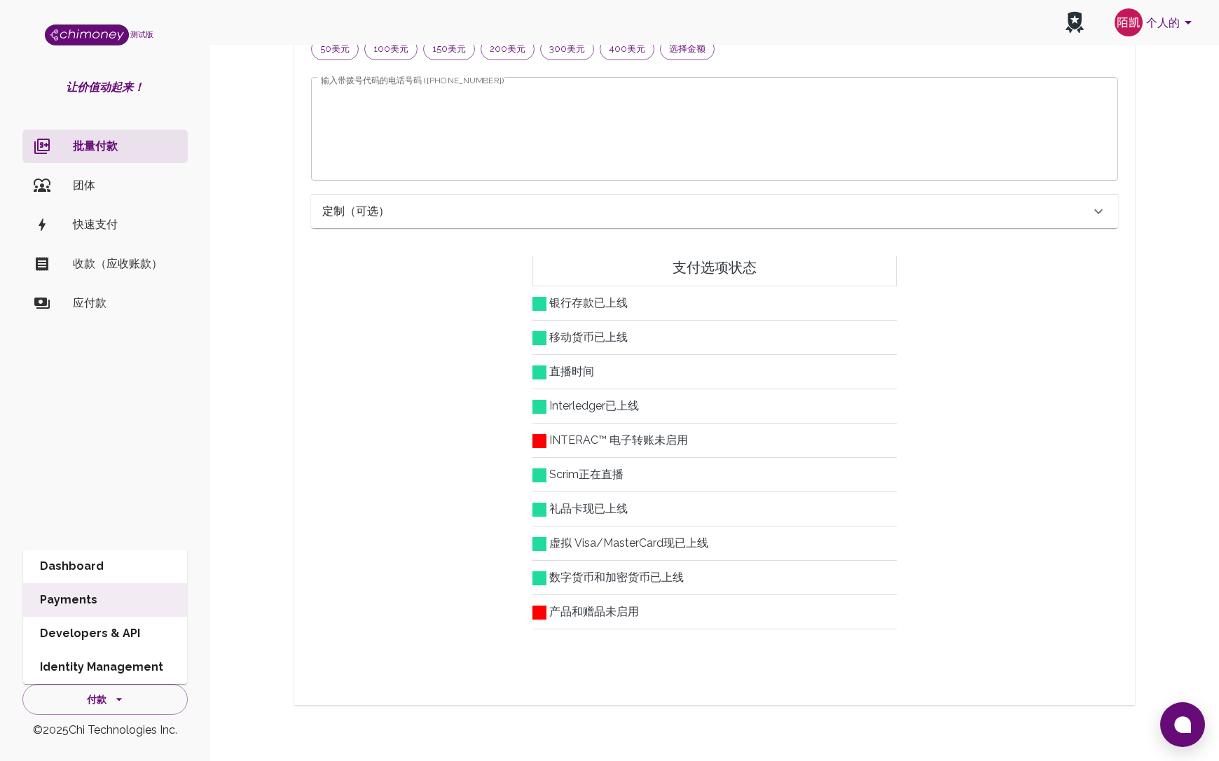
click at [81, 571] on li "Dashboard" at bounding box center [105, 567] width 164 height 34
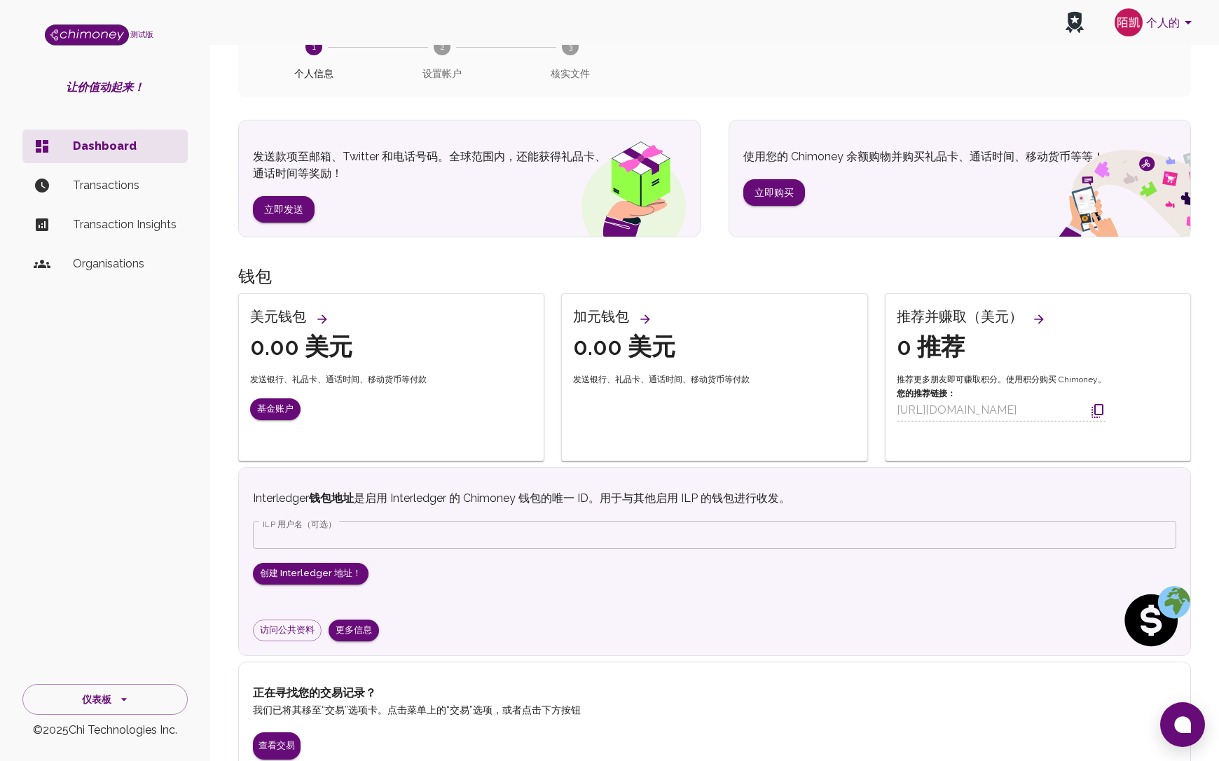
scroll to position [170, 0]
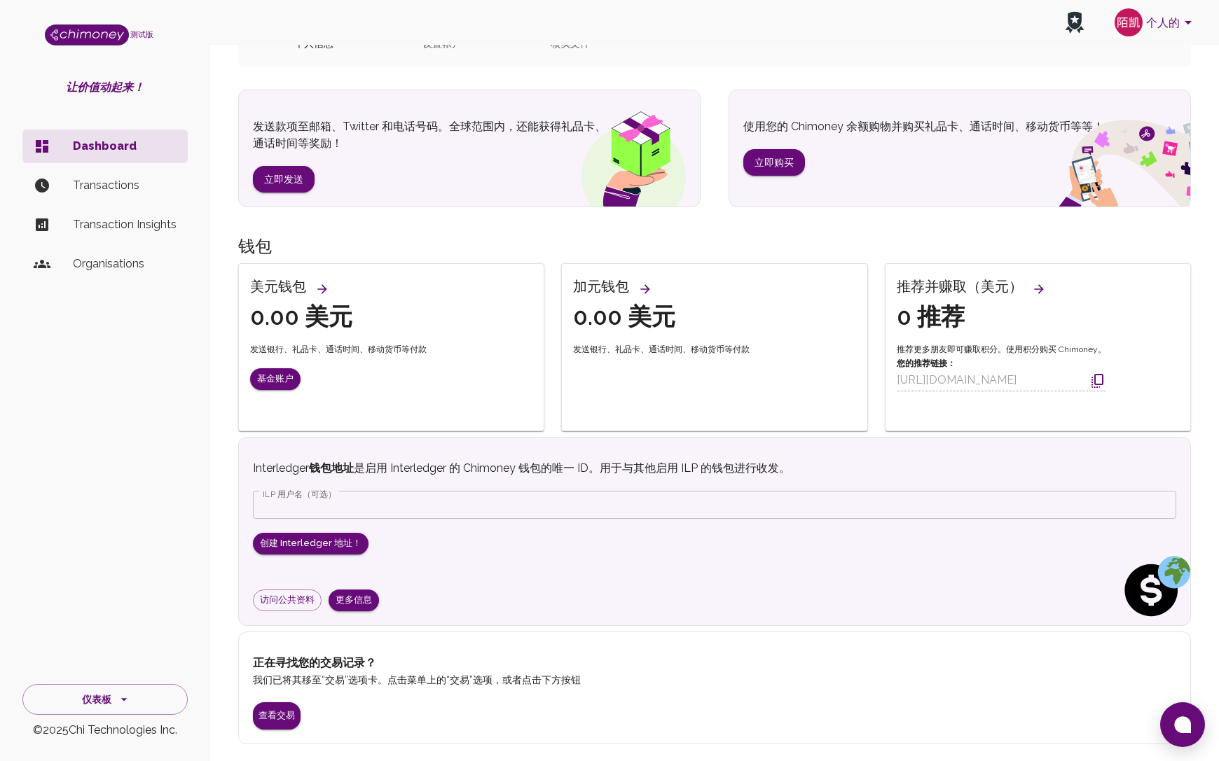
click at [104, 193] on p "Transactions" at bounding box center [125, 185] width 104 height 17
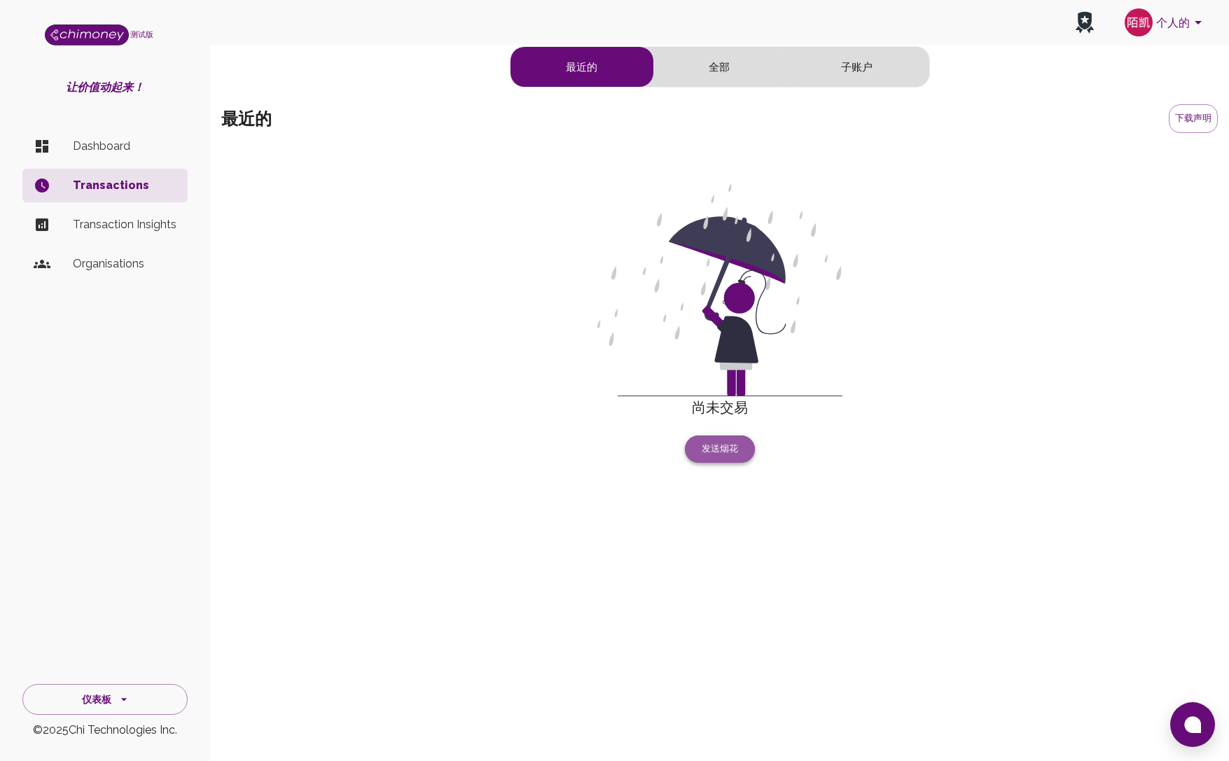
click at [704, 443] on font "发送烟花" at bounding box center [720, 449] width 36 height 16
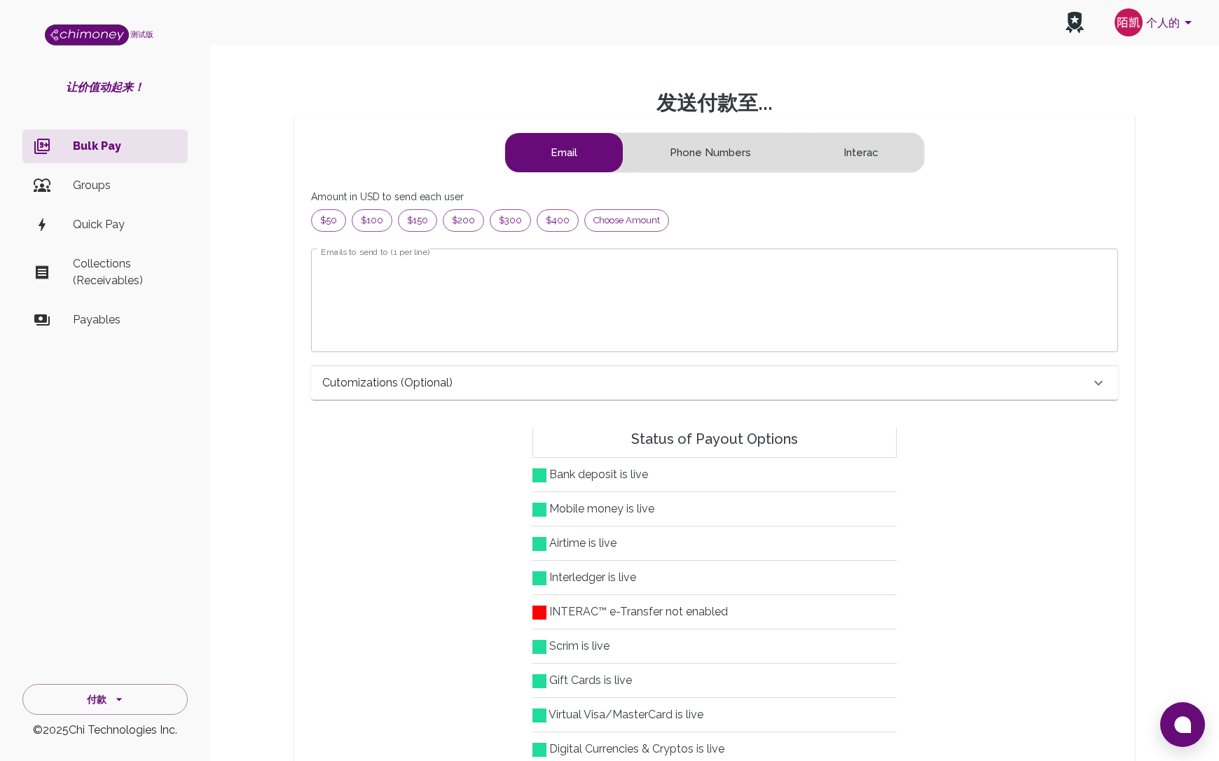
scroll to position [169, 773]
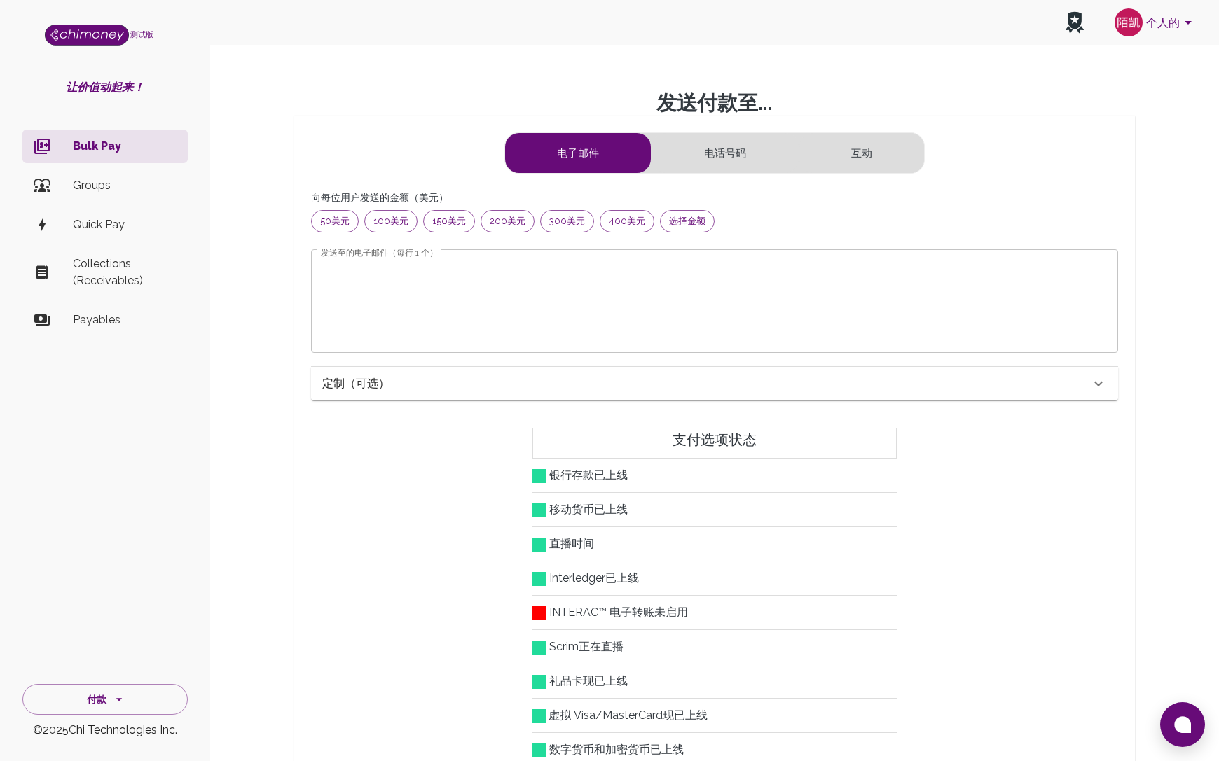
click at [135, 193] on p "Groups" at bounding box center [125, 185] width 104 height 17
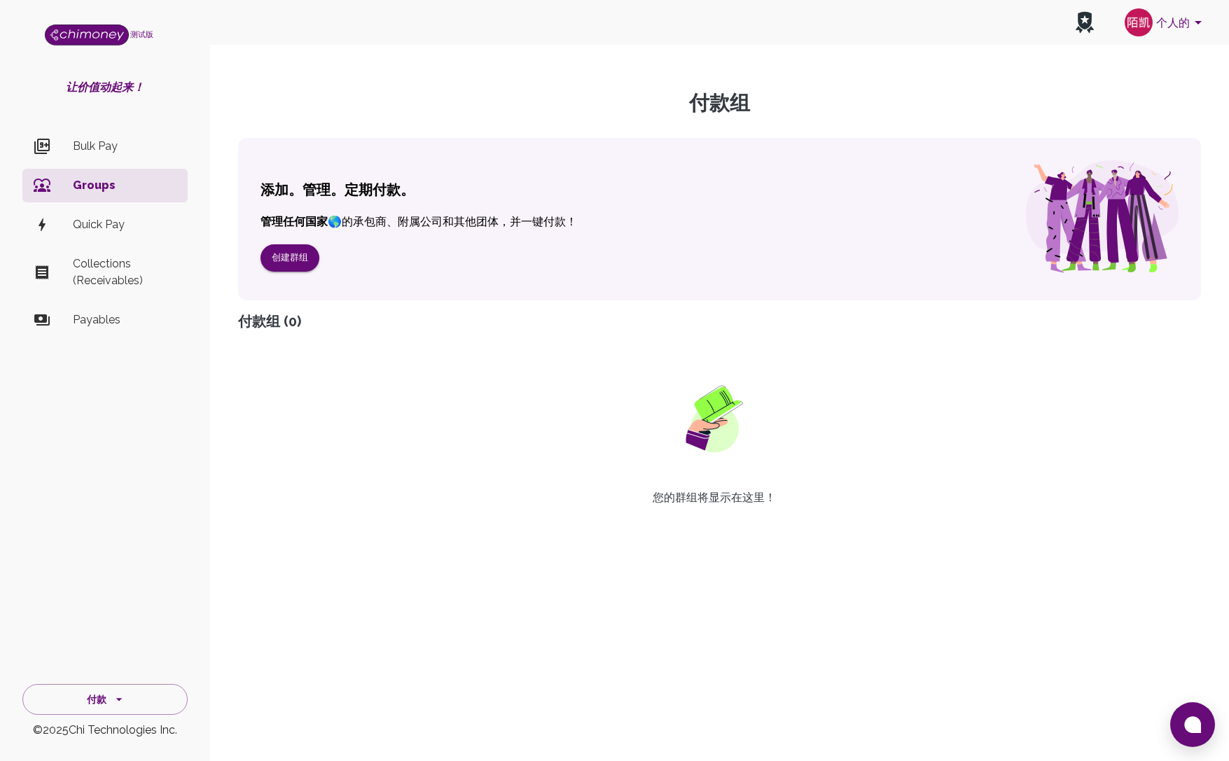
click at [63, 144] on div "侧边导航" at bounding box center [53, 146] width 39 height 17
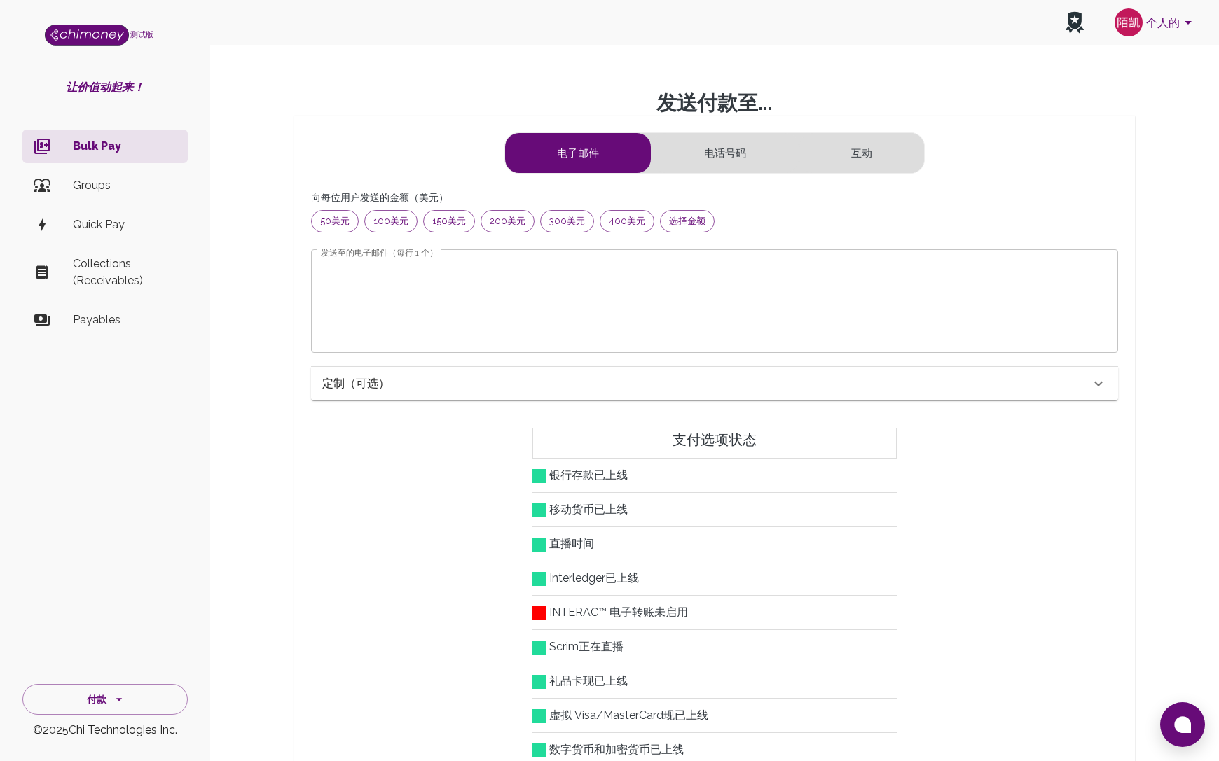
scroll to position [169, 773]
click at [119, 696] on icon "侧边导航" at bounding box center [119, 700] width 14 height 14
click at [123, 630] on li "Developers & API" at bounding box center [105, 634] width 164 height 34
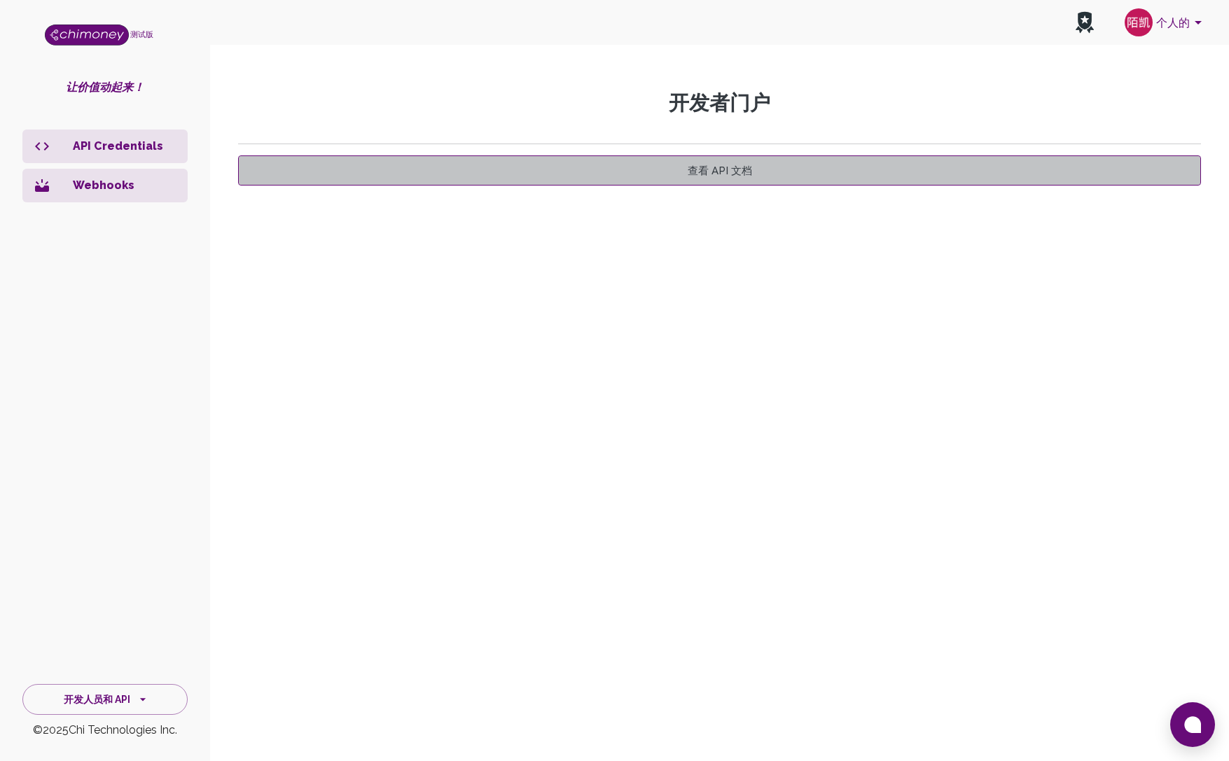
click at [585, 170] on link "查看 API 文档" at bounding box center [719, 170] width 963 height 30
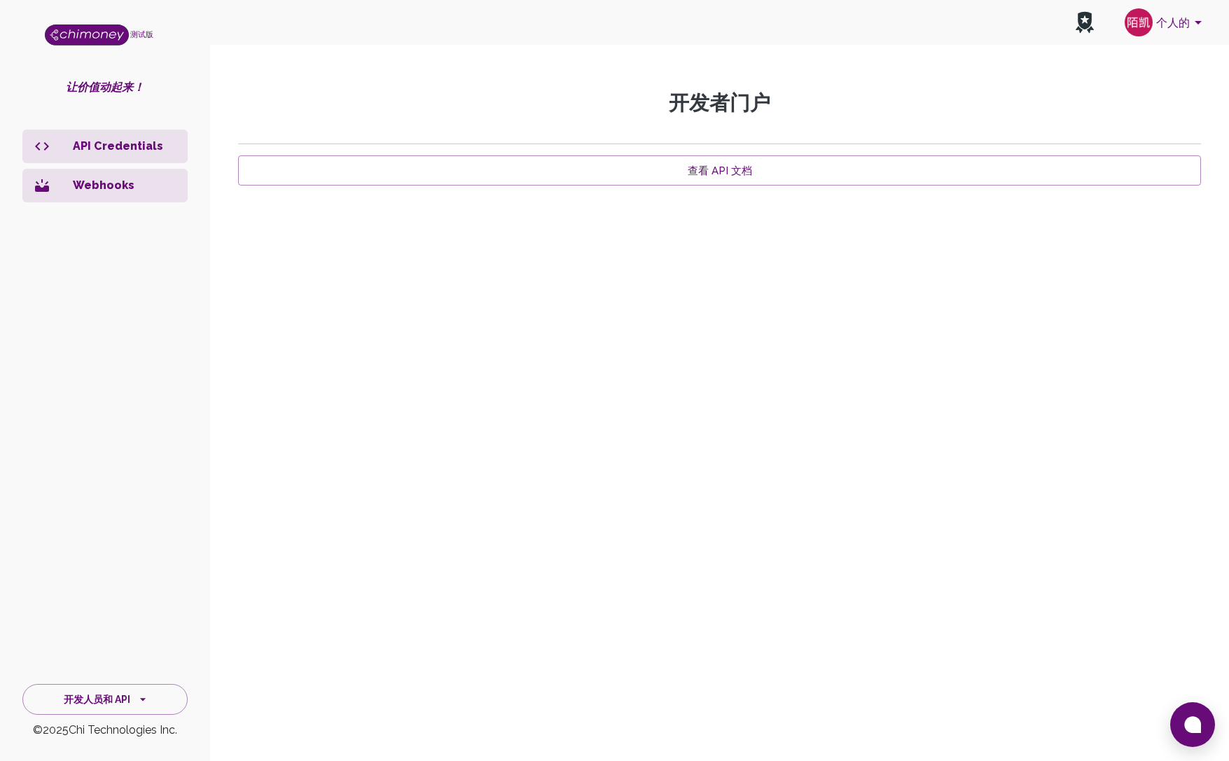
click at [1088, 20] on icon at bounding box center [1085, 21] width 14 height 18
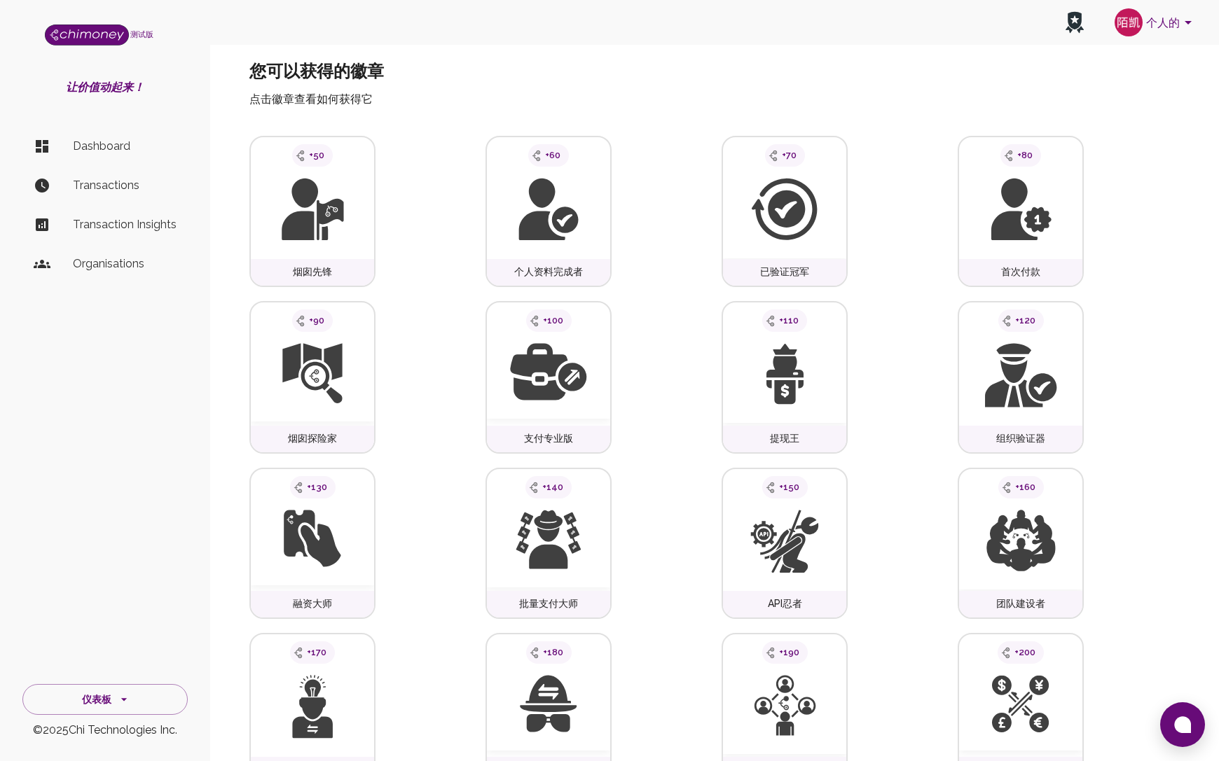
click at [1147, 27] on font "个人的" at bounding box center [1163, 21] width 34 height 13
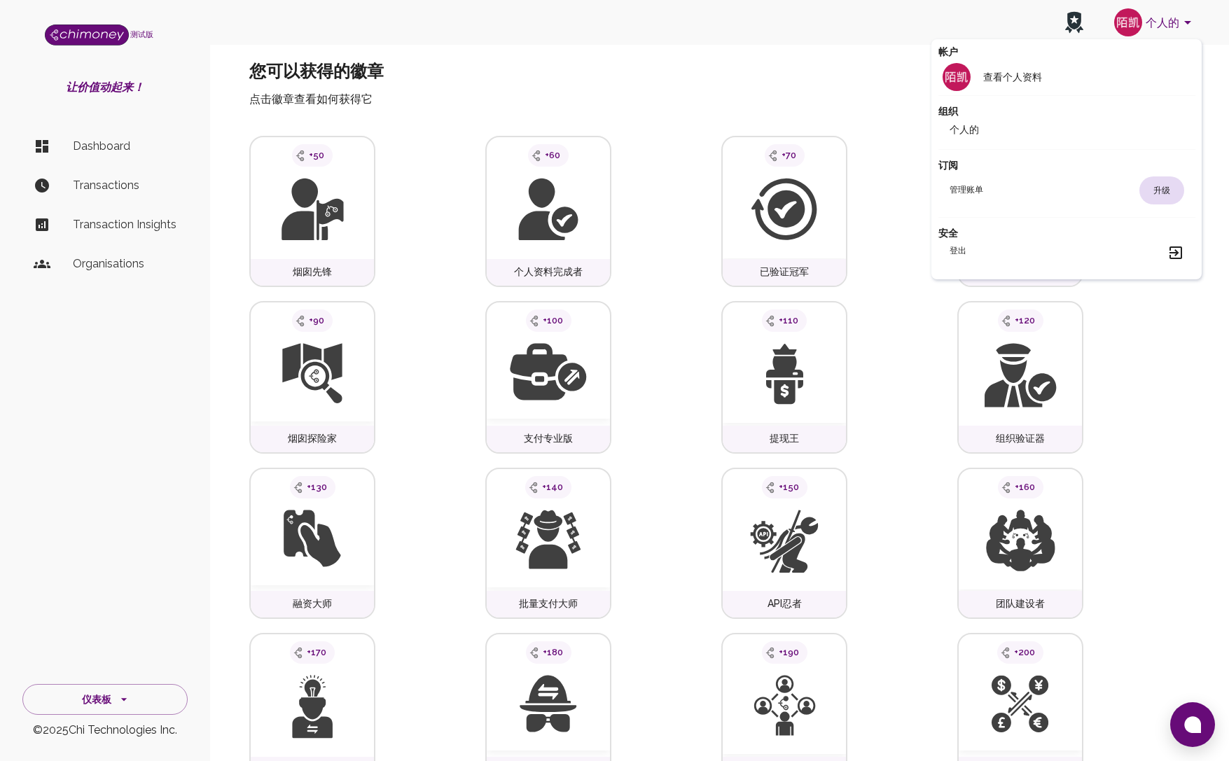
click at [1018, 131] on li "个人的" at bounding box center [1067, 129] width 257 height 22
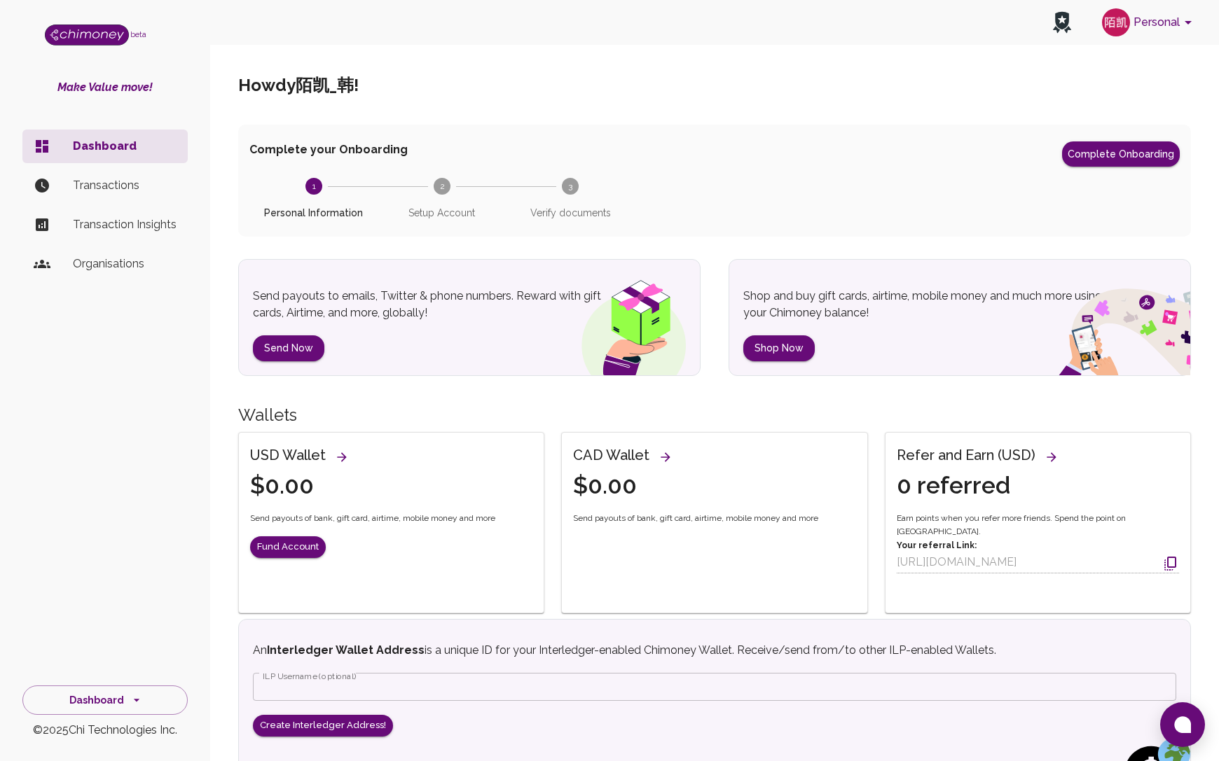
scroll to position [70, 0]
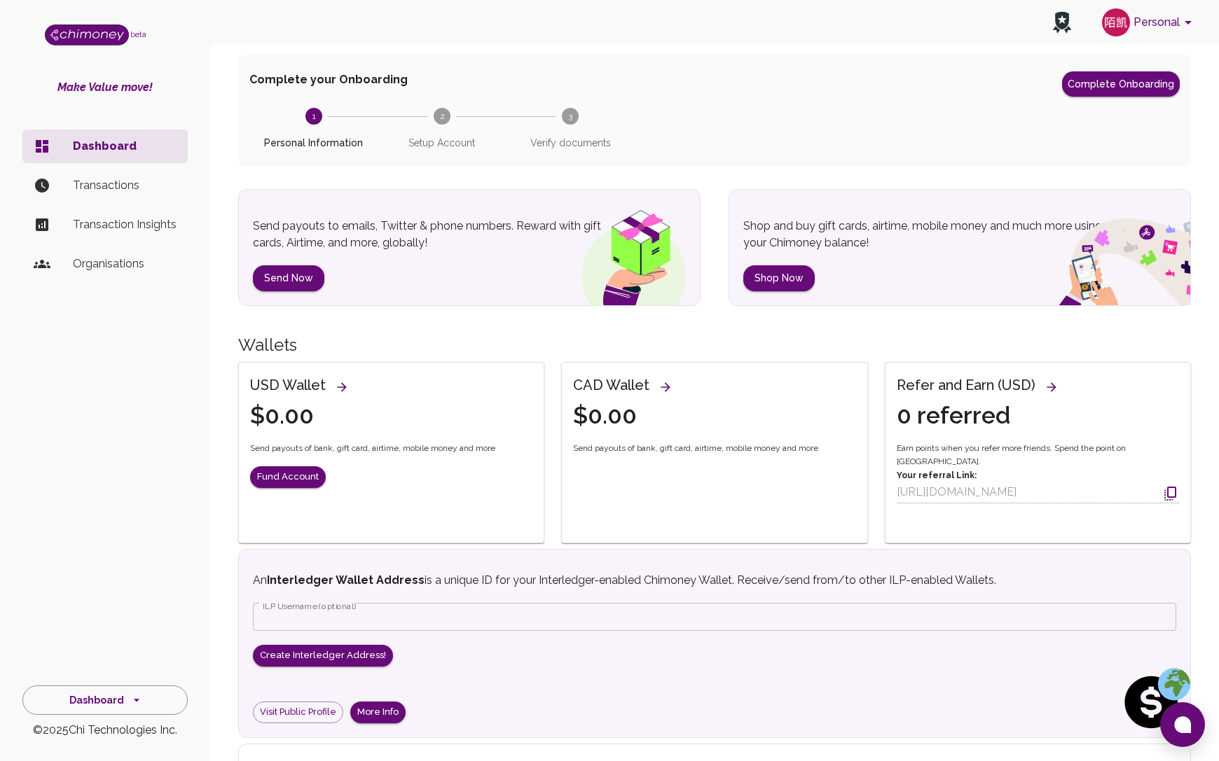
click at [1170, 670] on img at bounding box center [1155, 702] width 70 height 70
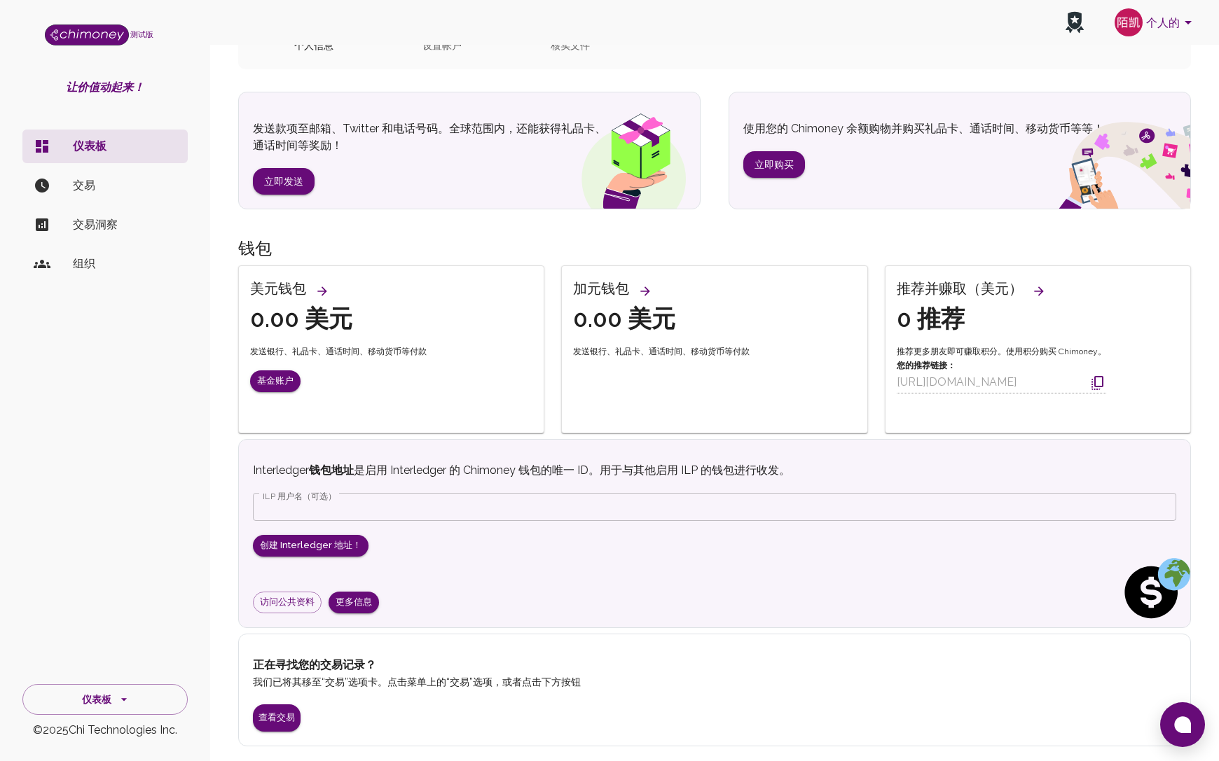
click at [734, 53] on div "完成入职培训 完成入职培训 1 个人信息 2 设置帐户 3 核实文件" at bounding box center [714, 13] width 953 height 113
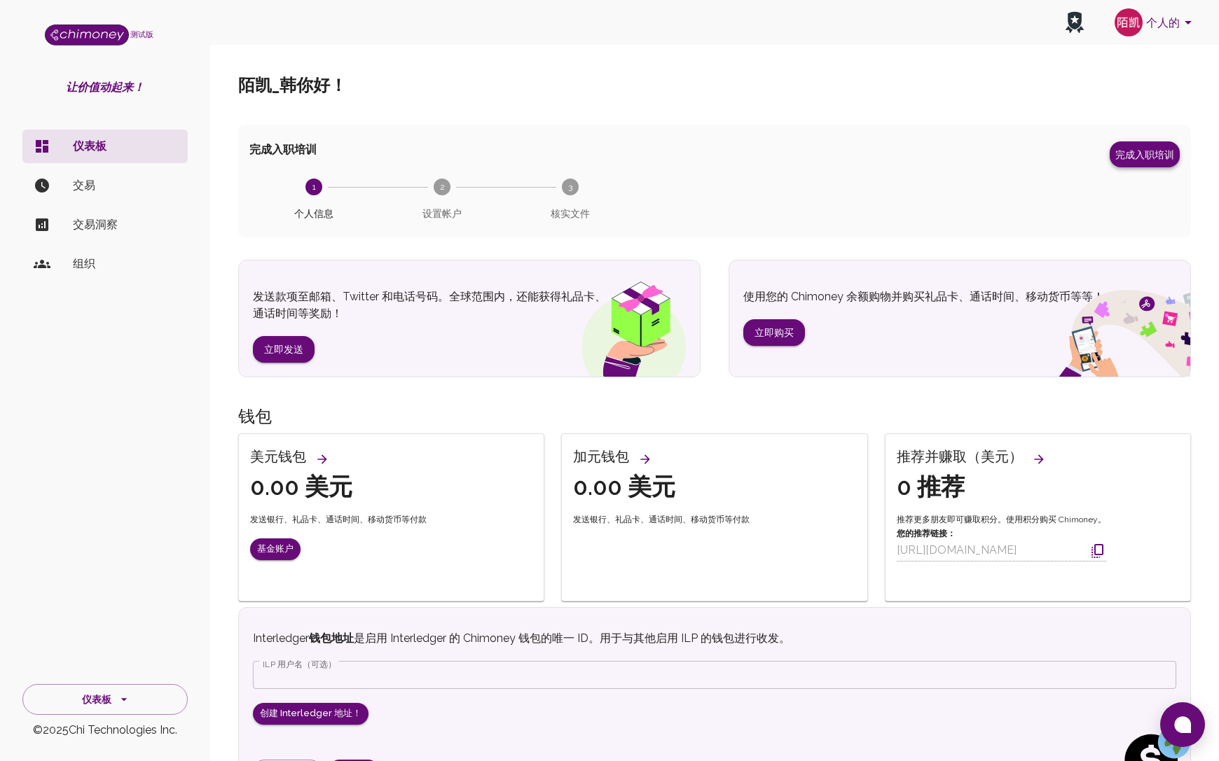
click at [1155, 154] on font "完成入职培训" at bounding box center [1144, 154] width 59 height 11
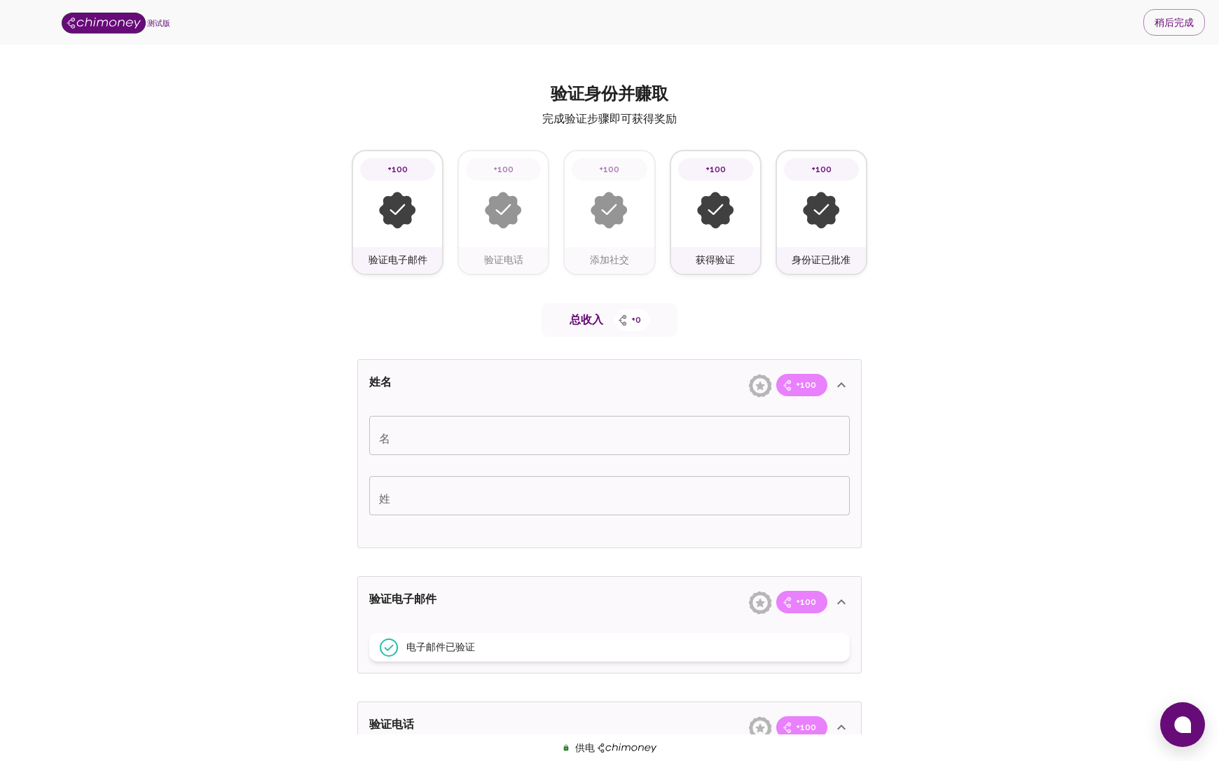
click at [628, 319] on span "+0" at bounding box center [636, 320] width 27 height 14
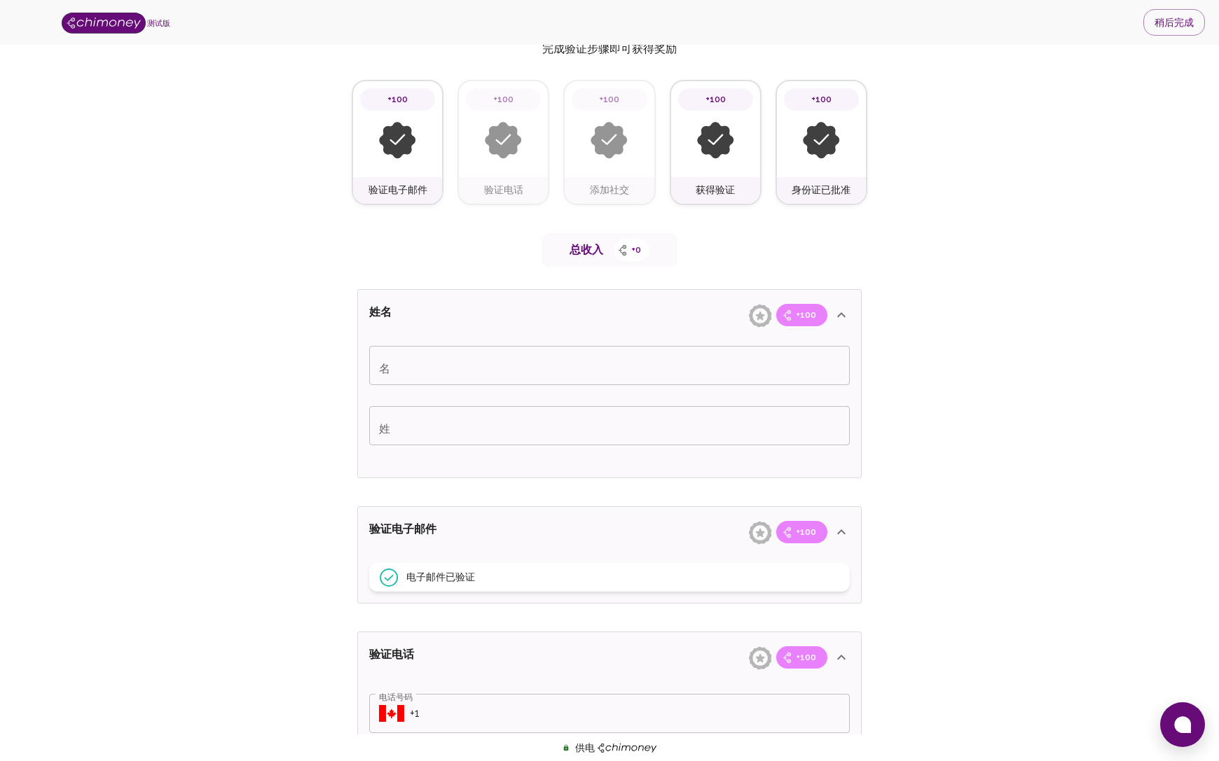
click at [742, 131] on div at bounding box center [715, 141] width 75 height 60
click at [712, 139] on img at bounding box center [715, 140] width 37 height 37
click at [611, 140] on img at bounding box center [608, 140] width 37 height 37
click at [499, 146] on img at bounding box center [503, 140] width 37 height 37
click at [574, 132] on div at bounding box center [609, 141] width 75 height 60
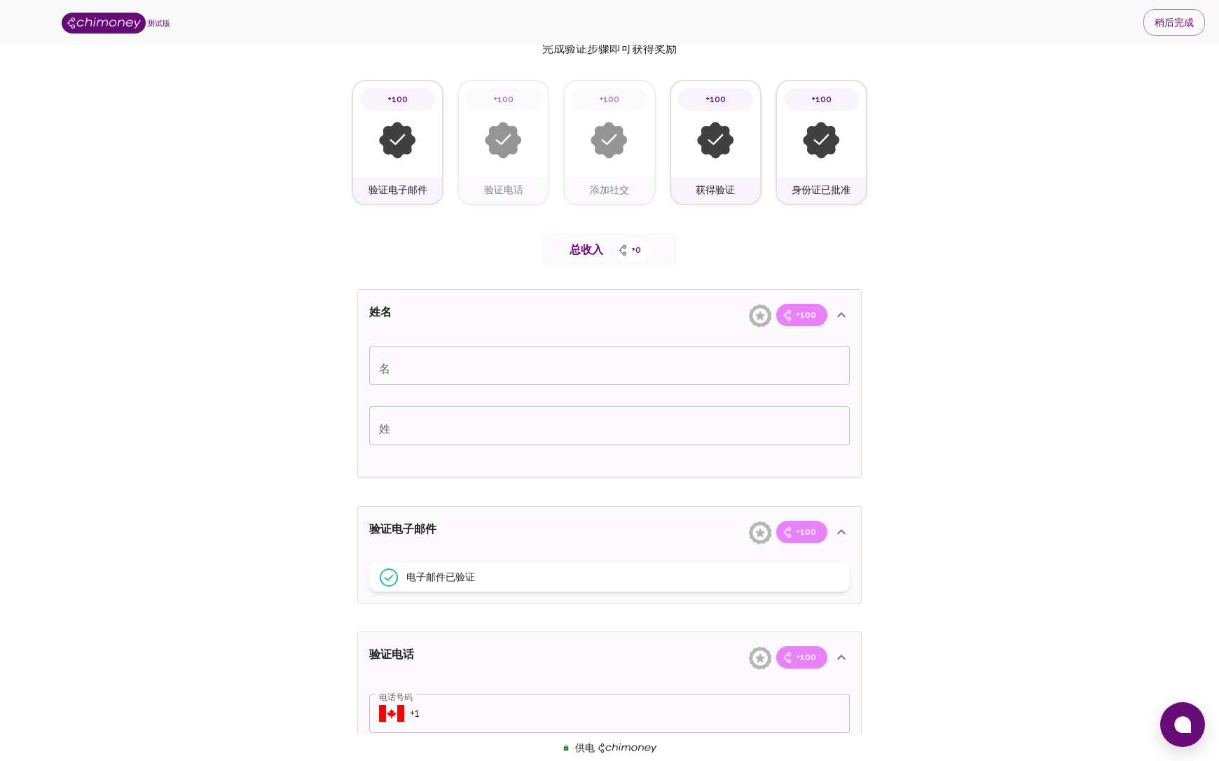
click at [511, 139] on img at bounding box center [503, 140] width 37 height 37
click at [780, 144] on div "+100" at bounding box center [821, 129] width 89 height 96
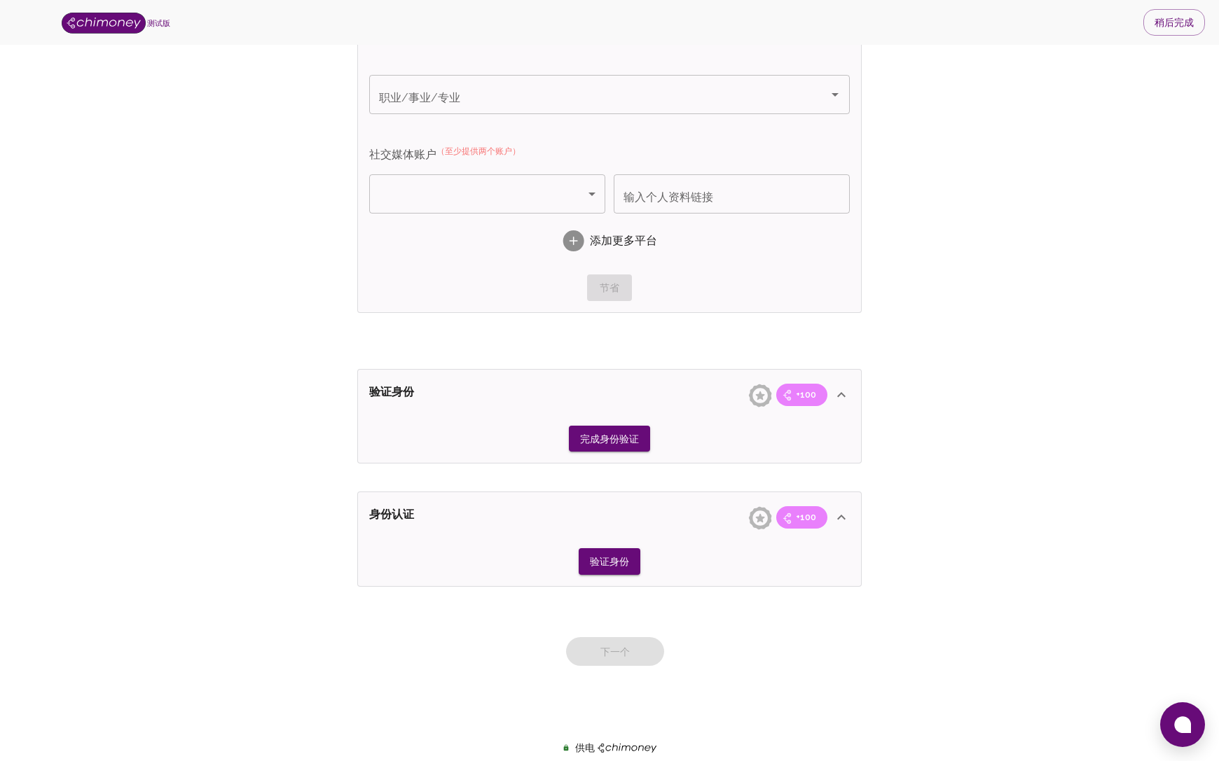
scroll to position [885, 0]
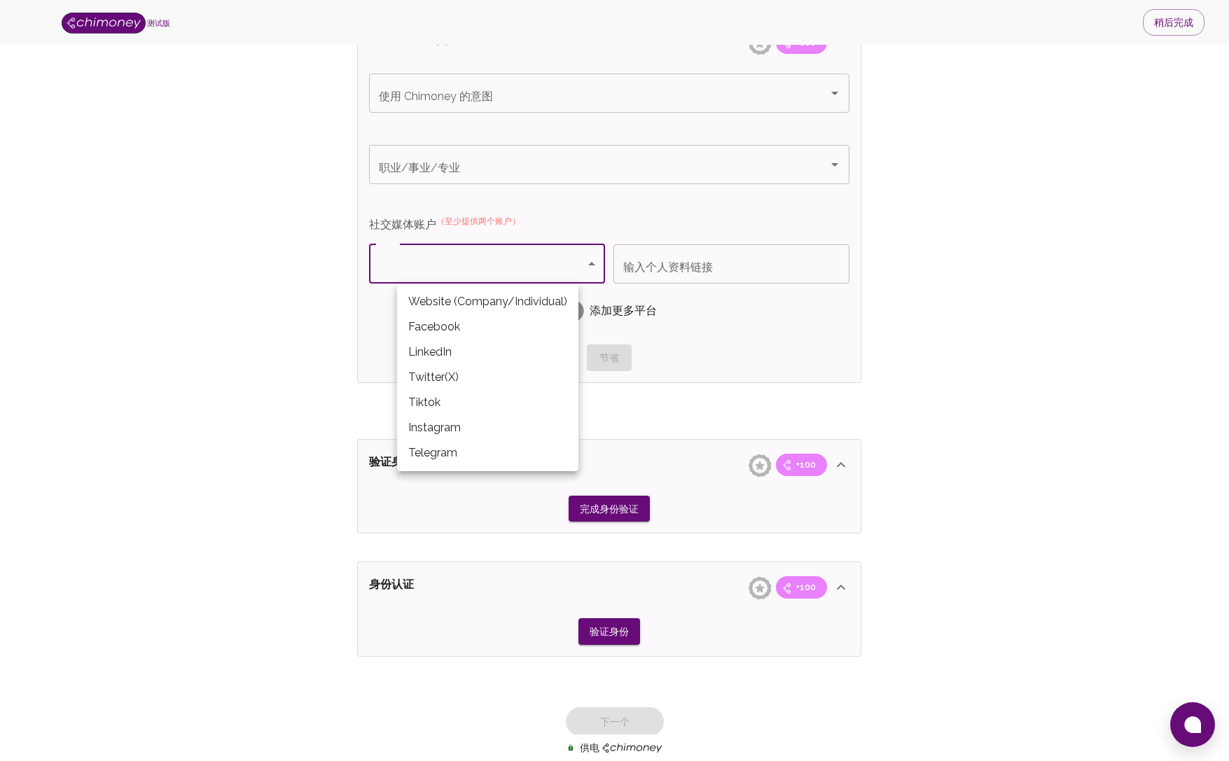
click at [276, 361] on div at bounding box center [614, 380] width 1229 height 761
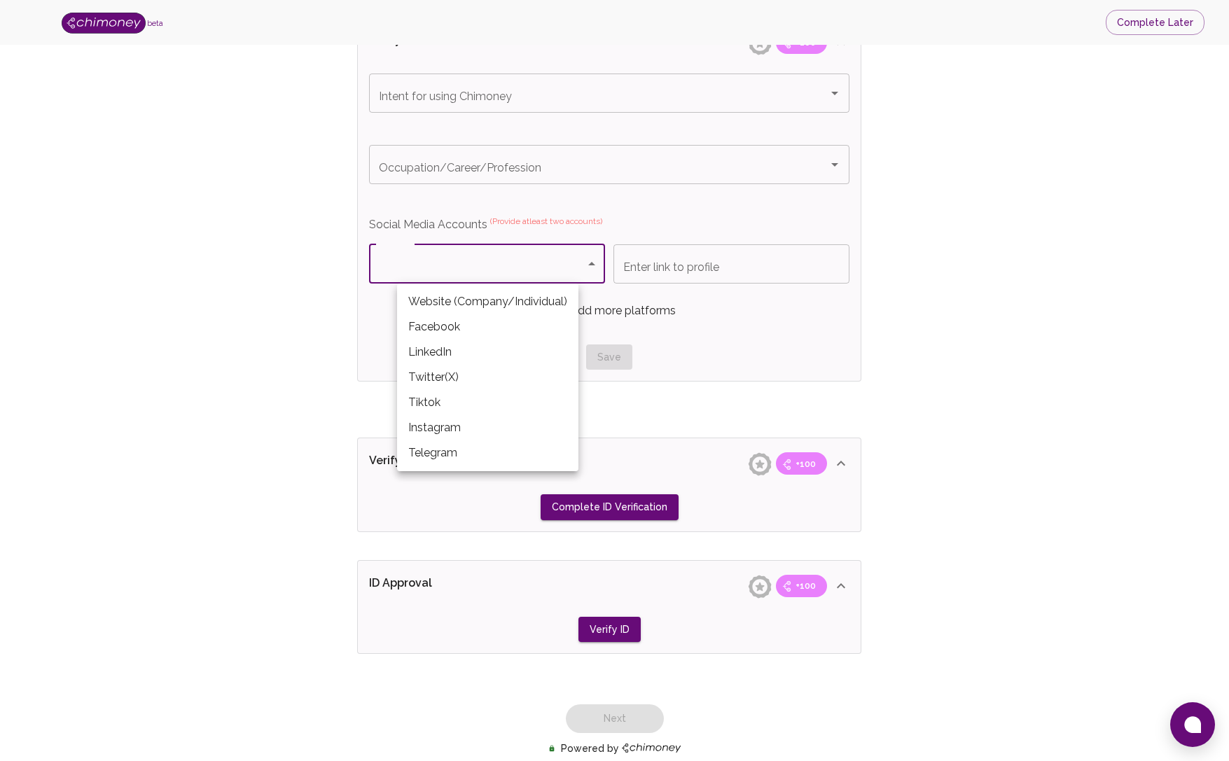
click at [287, 349] on div at bounding box center [614, 380] width 1229 height 761
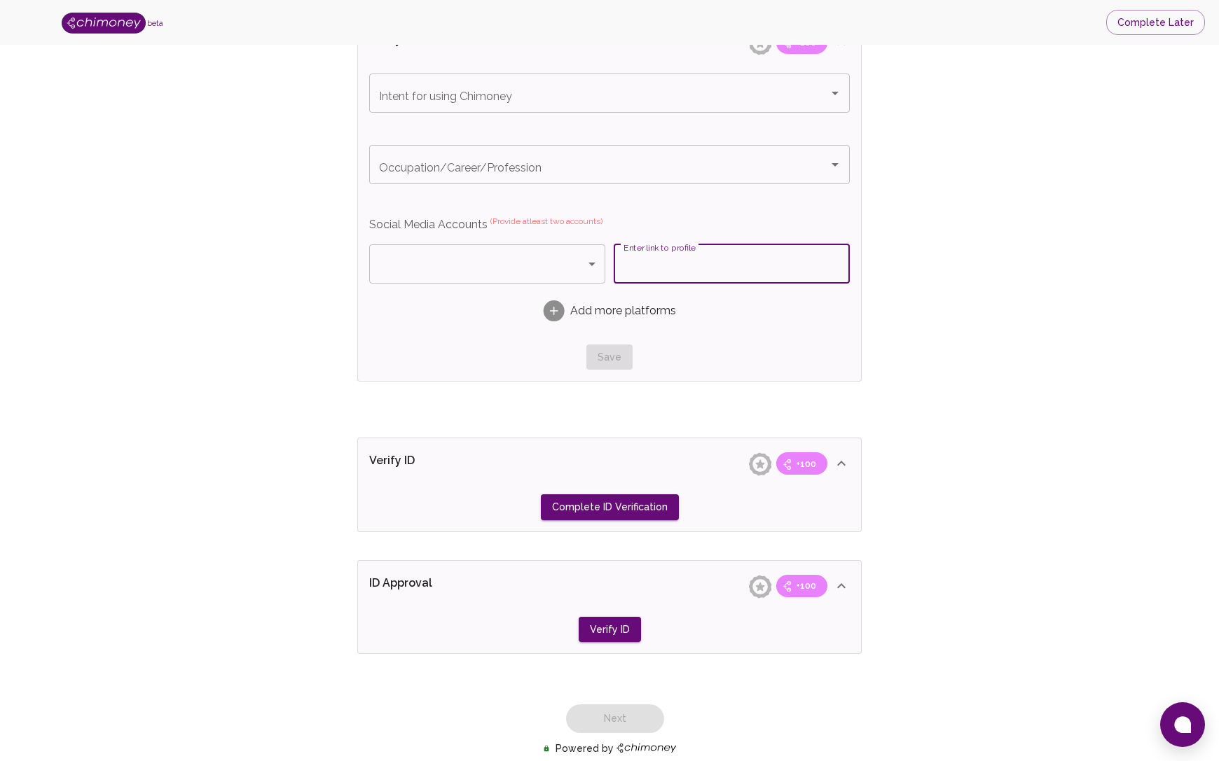
click at [678, 265] on input "Enter link to profile" at bounding box center [732, 263] width 236 height 39
click at [732, 317] on div "Add more platforms" at bounding box center [609, 311] width 480 height 44
